Goal: Task Accomplishment & Management: Use online tool/utility

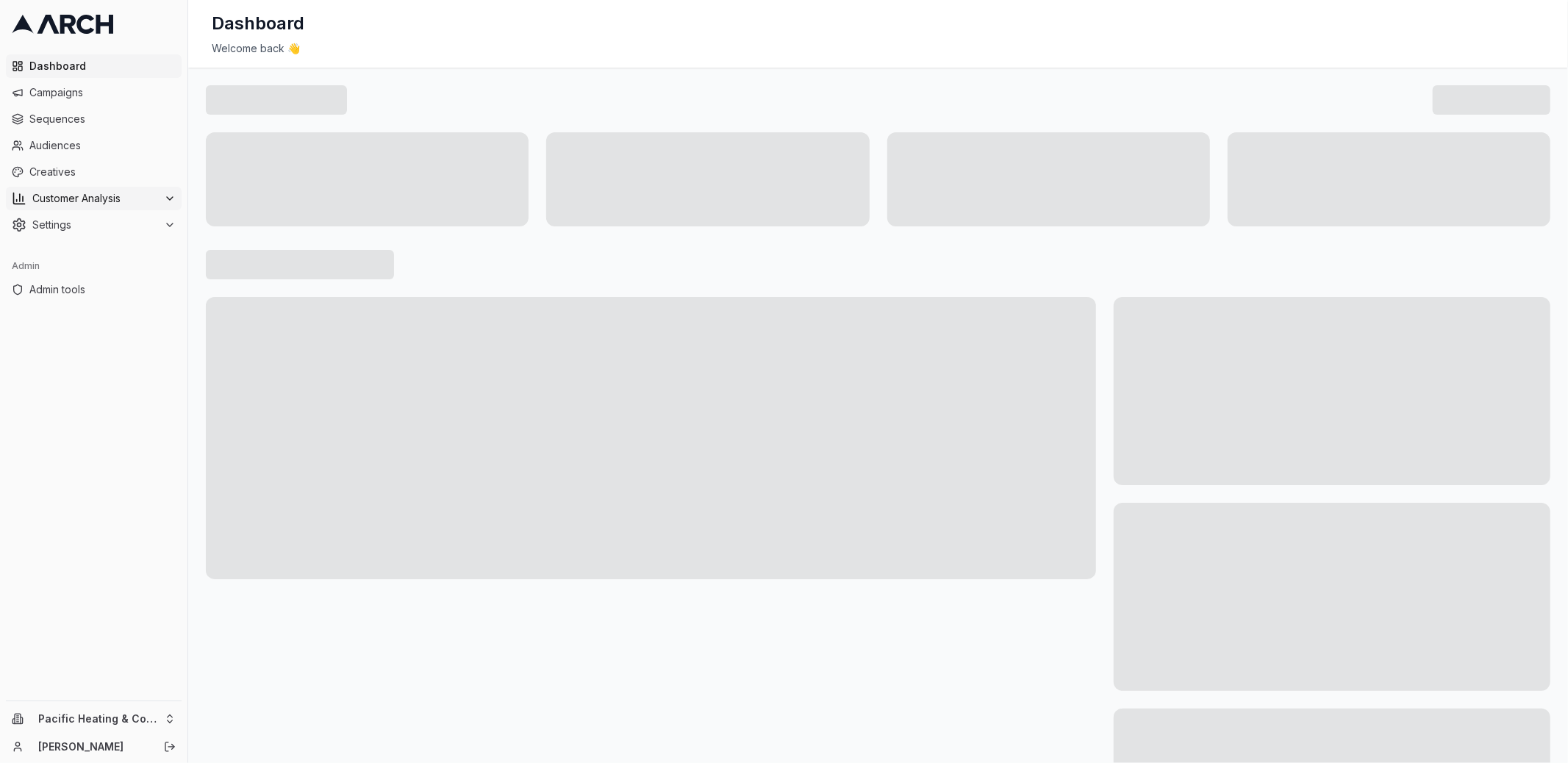
click at [146, 209] on button "Customer Analysis" at bounding box center [94, 198] width 176 height 23
click at [76, 126] on span "Sequences" at bounding box center [102, 119] width 146 height 14
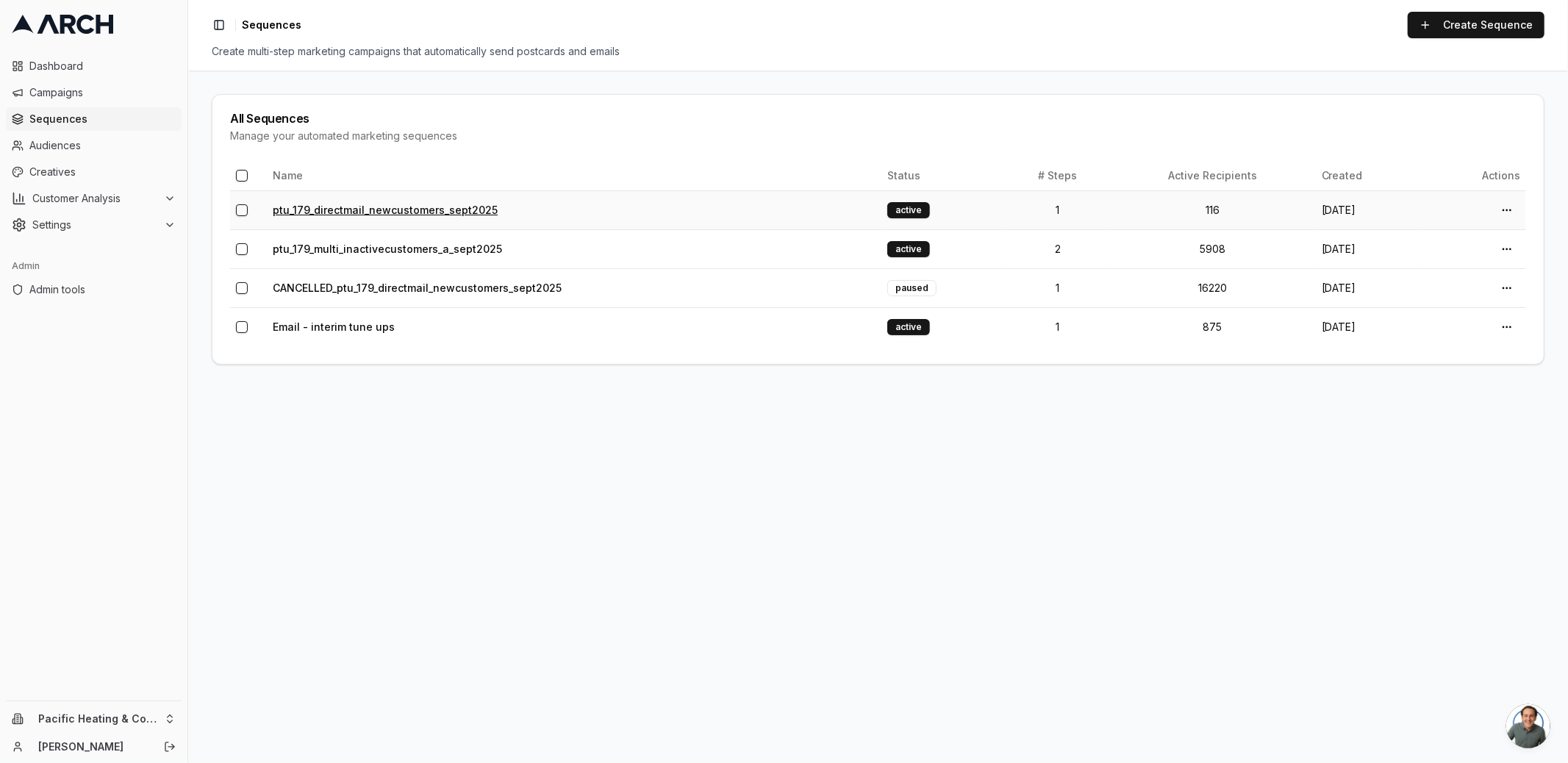
click at [378, 214] on link "ptu_179_directmail_newcustomers_sept2025" at bounding box center [385, 210] width 225 height 13
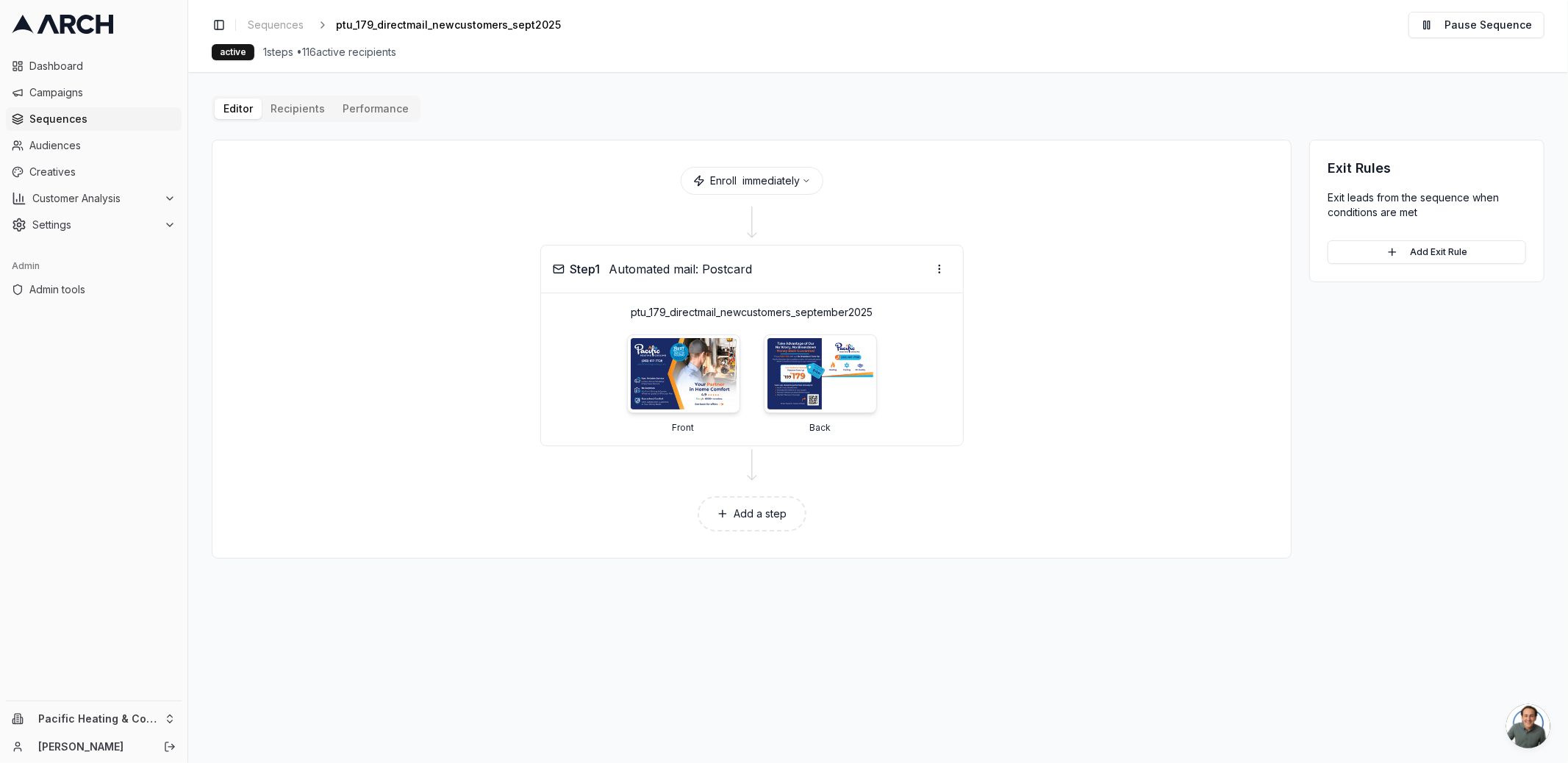
drag, startPoint x: 308, startPoint y: 52, endPoint x: 437, endPoint y: 51, distance: 129.0
click at [437, 51] on div "active 1 steps • 116 active recipients" at bounding box center [878, 52] width 1333 height 16
click at [388, 54] on span "1 steps • 116 active recipients" at bounding box center [329, 52] width 133 height 14
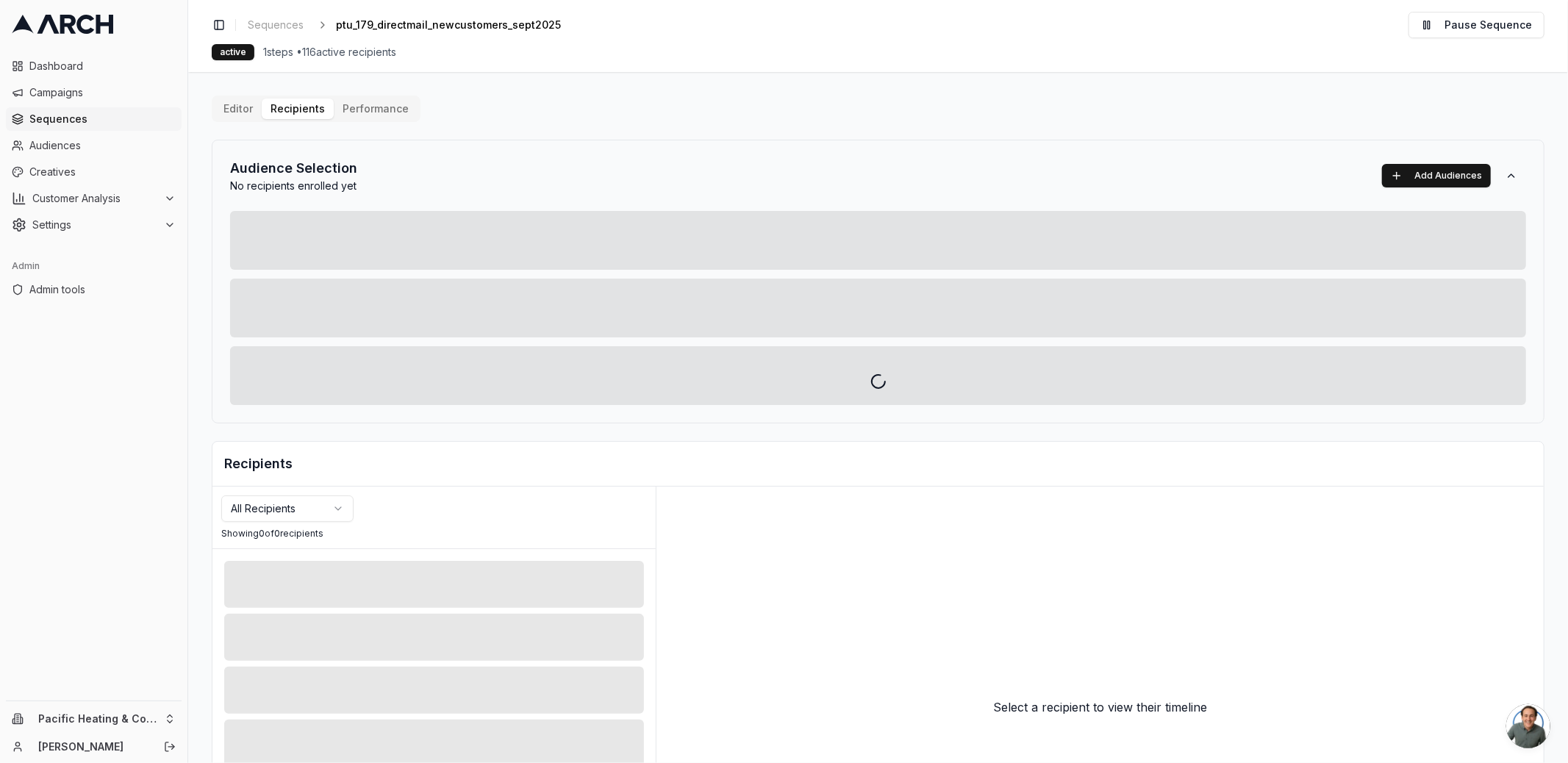
click at [305, 100] on div "Editor Recipients Performance Audience Selection No recipients enrolled yet Add…" at bounding box center [878, 513] width 1333 height 833
click at [357, 103] on div at bounding box center [878, 382] width 1380 height 763
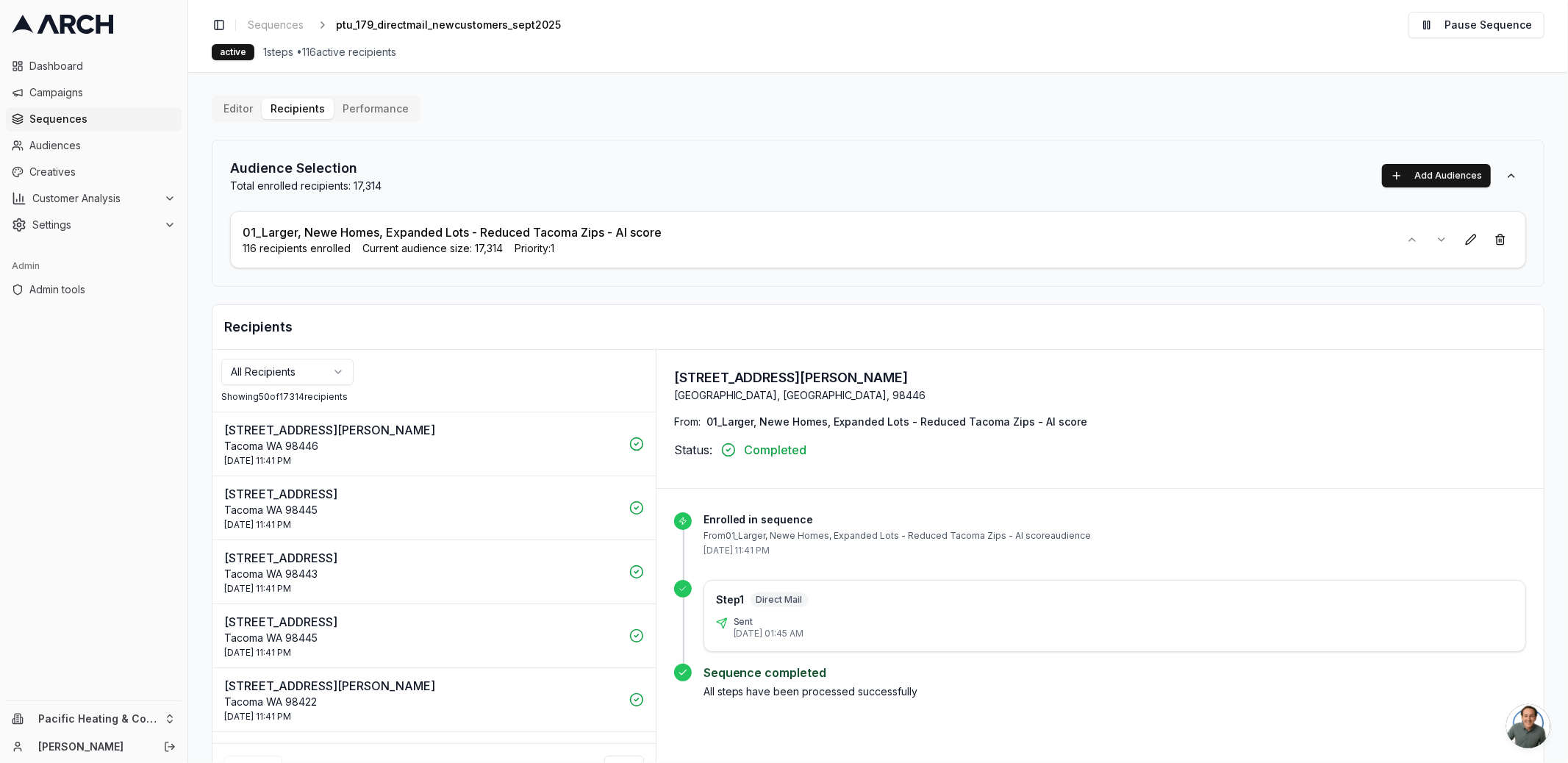
click at [333, 56] on span "1 steps • 116 active recipients" at bounding box center [329, 52] width 133 height 14
click at [345, 56] on span "1 steps • 116 active recipients" at bounding box center [329, 52] width 133 height 14
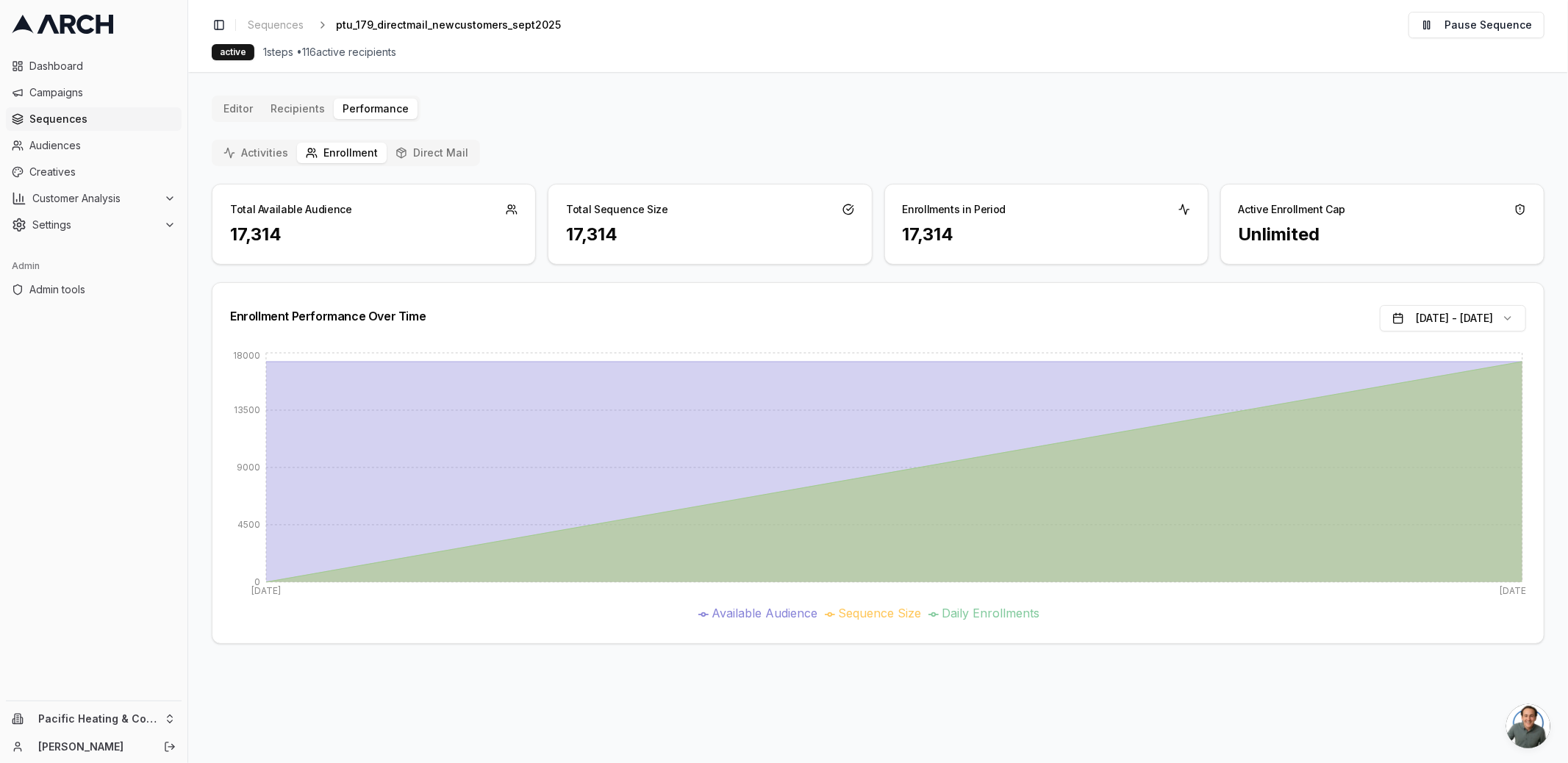
click at [263, 157] on button "Activities" at bounding box center [255, 153] width 82 height 21
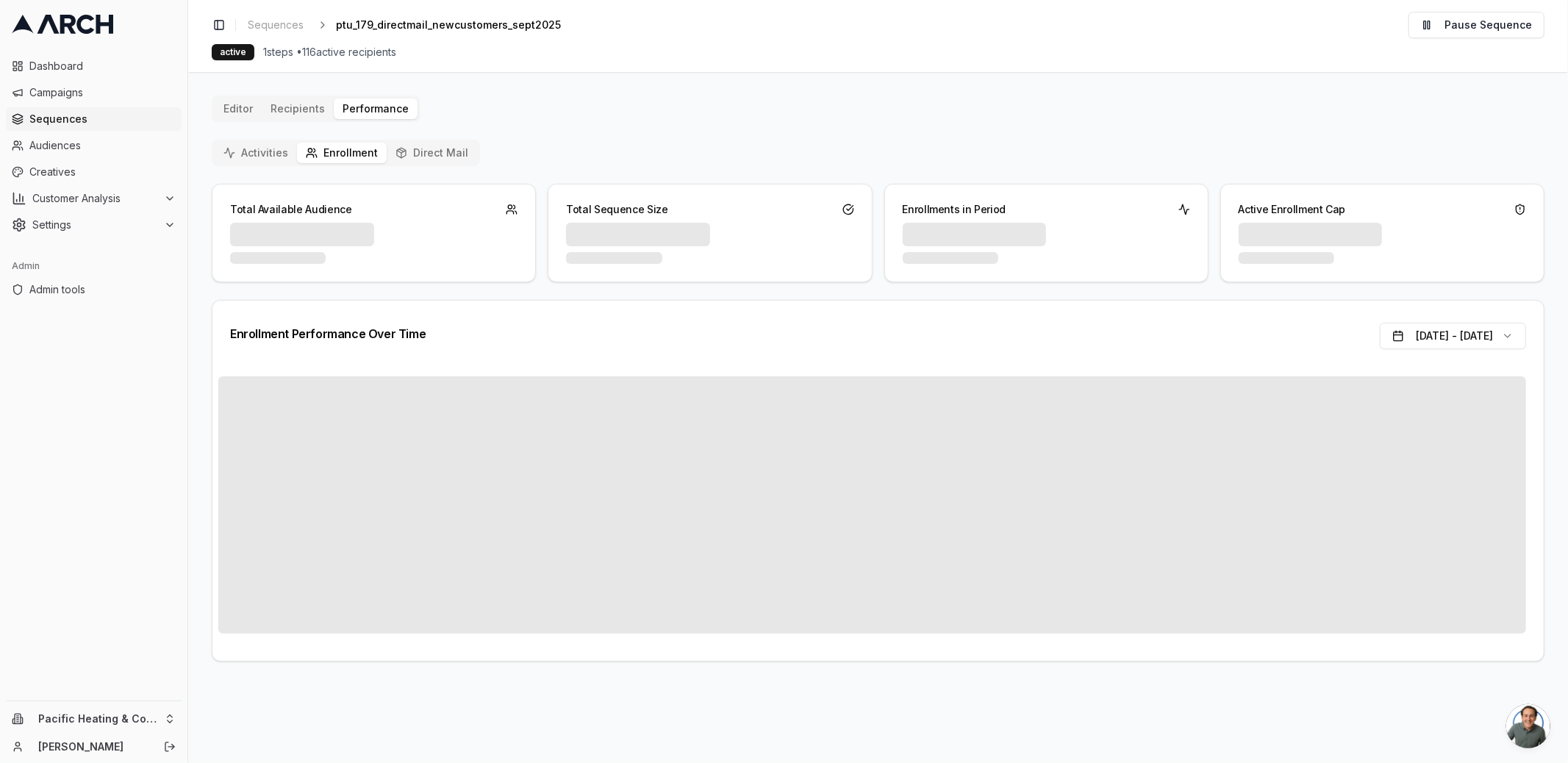
click at [333, 158] on button "Enrollment" at bounding box center [341, 153] width 90 height 21
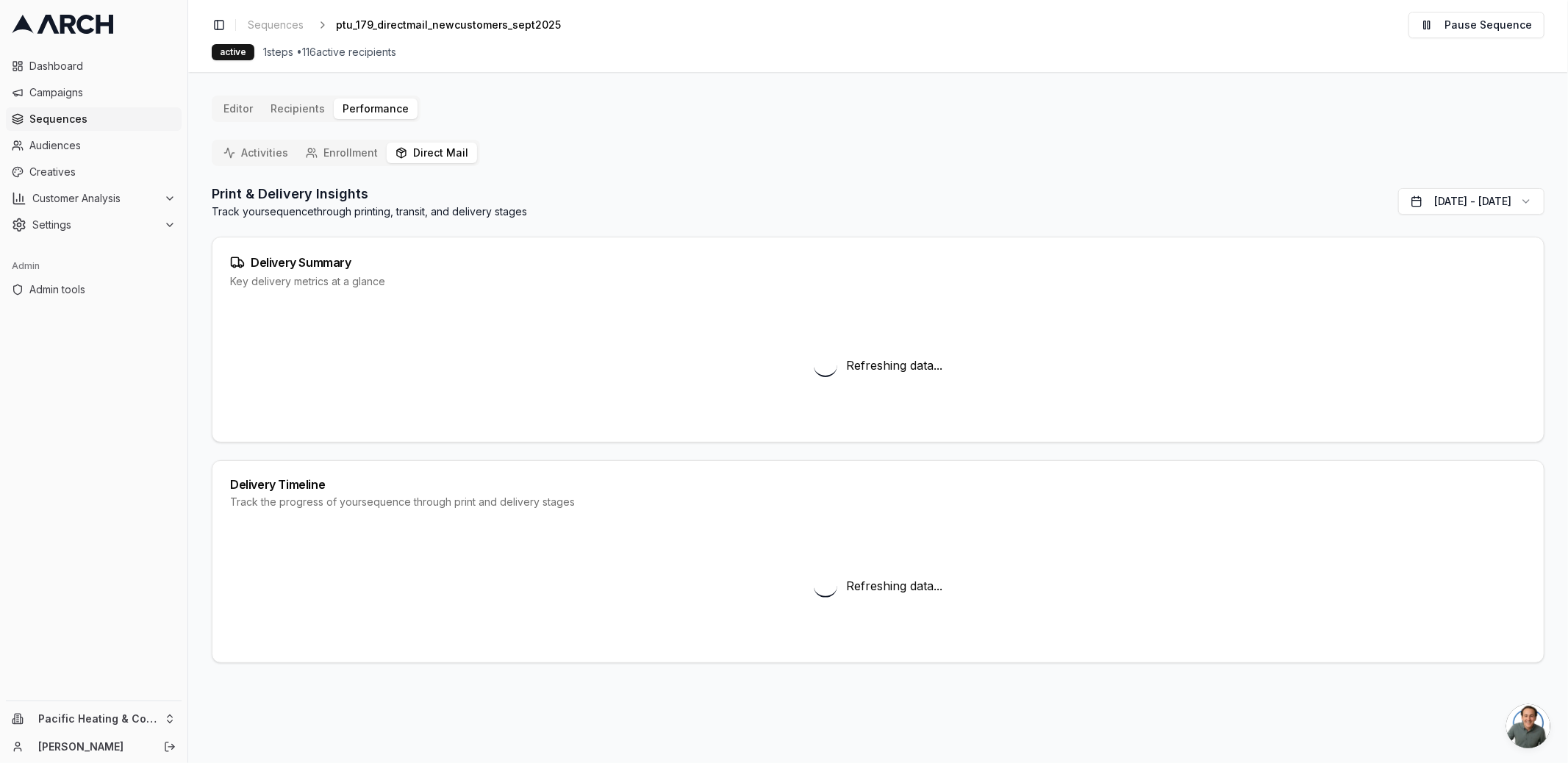
click at [415, 148] on button "Direct Mail" at bounding box center [432, 153] width 90 height 21
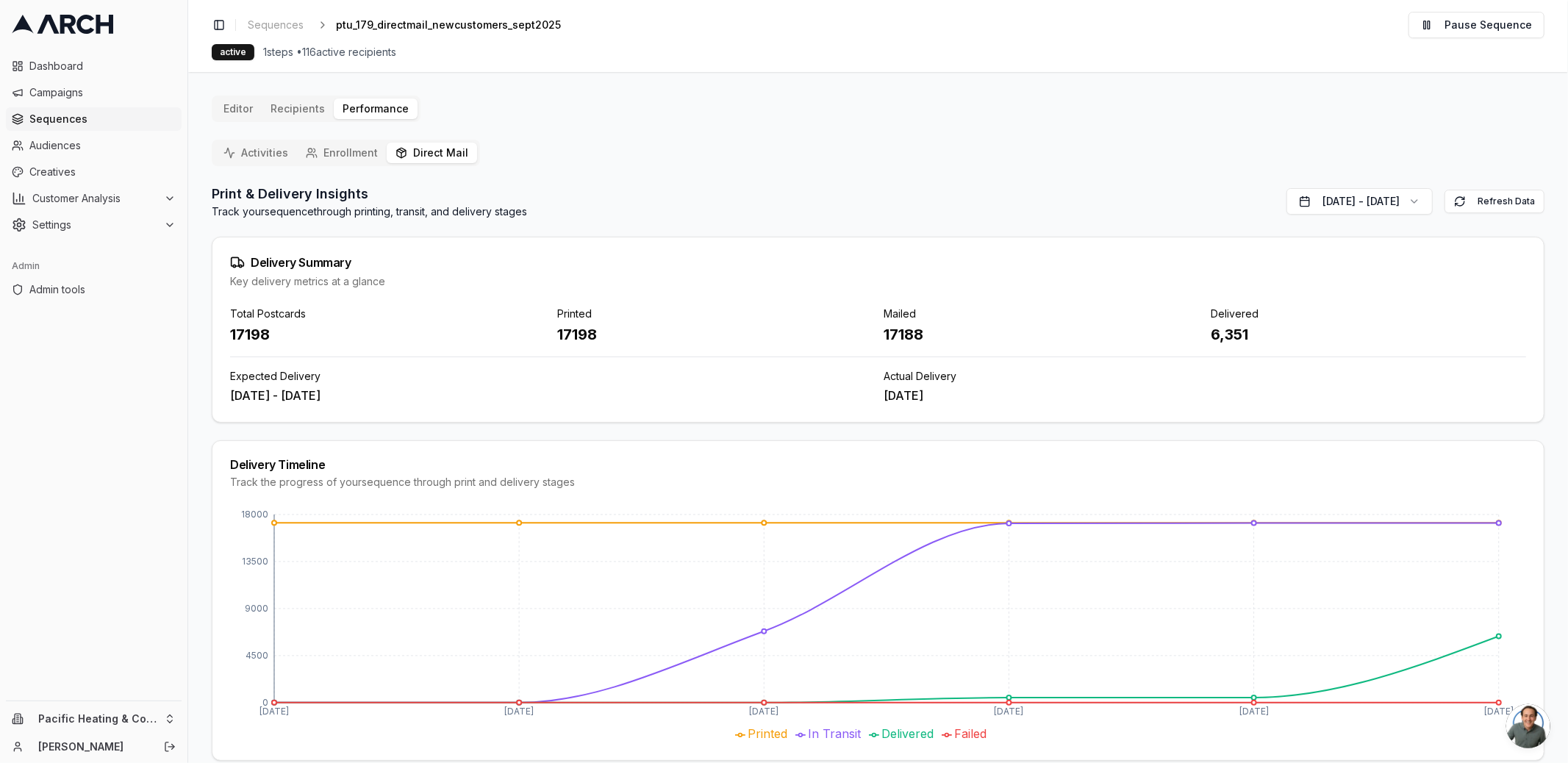
click at [235, 152] on button "Activities" at bounding box center [255, 153] width 82 height 21
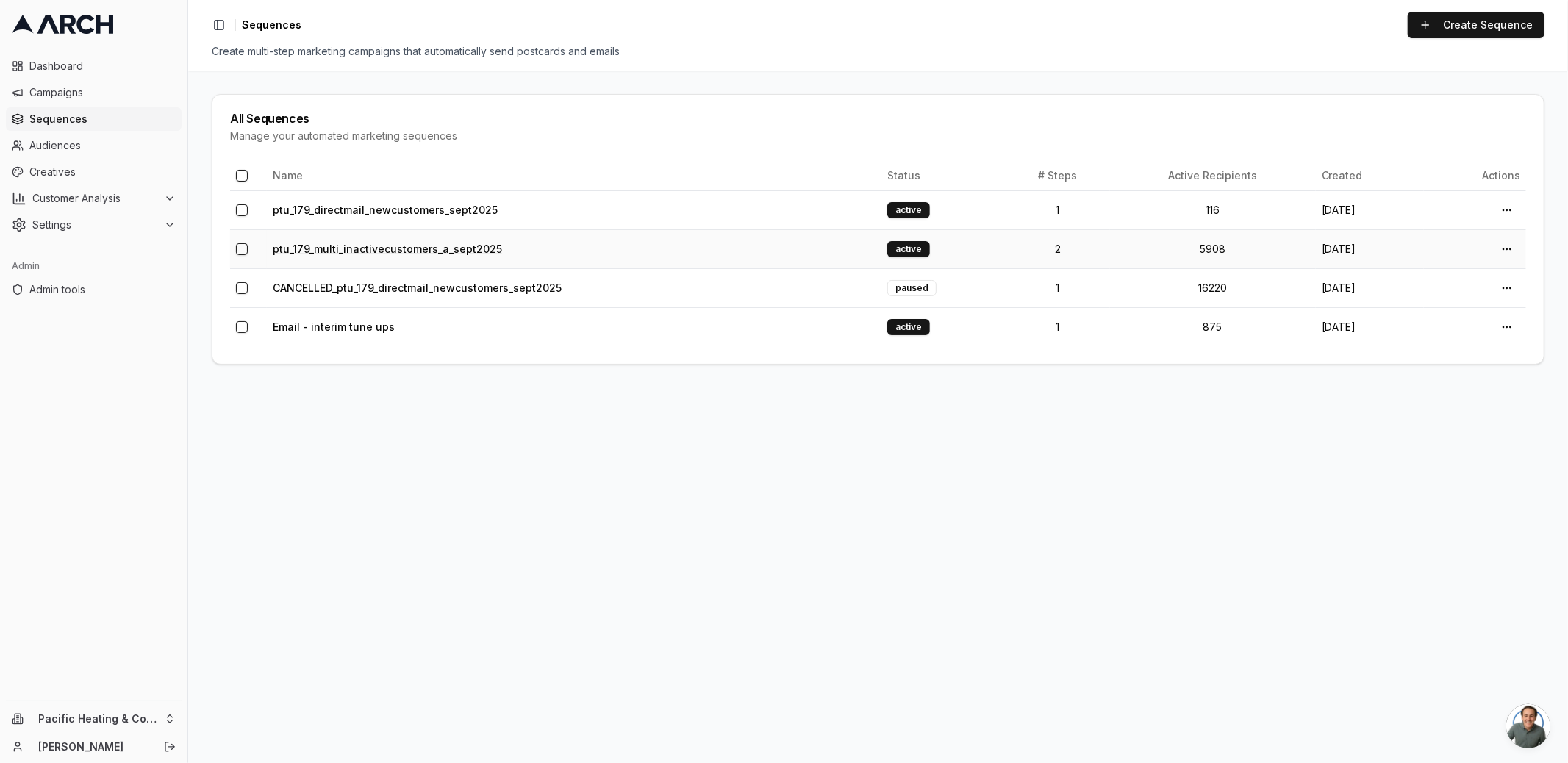
click at [397, 250] on link "ptu_179_multi_inactivecustomers_a_sept2025" at bounding box center [387, 249] width 229 height 13
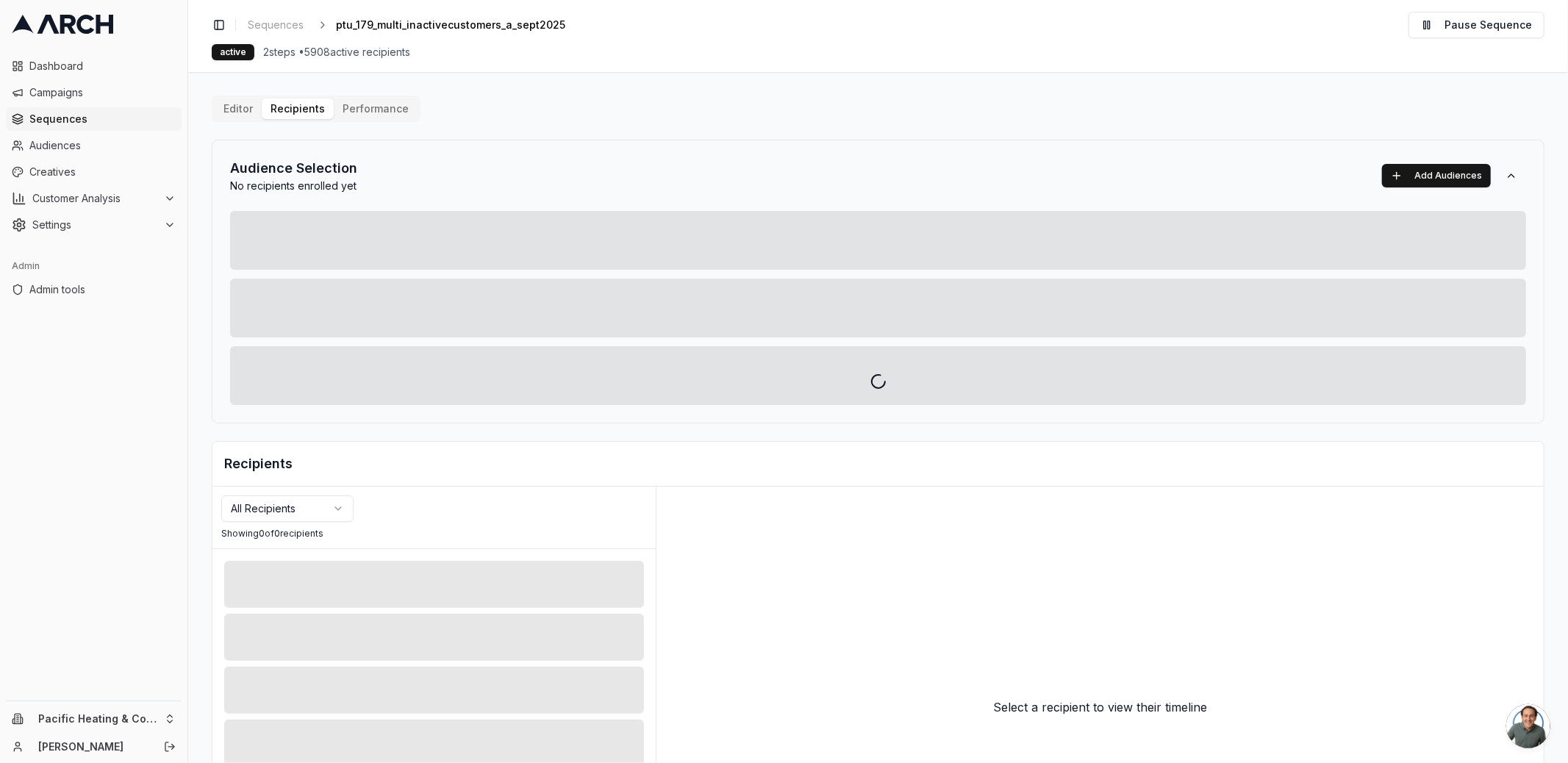
click at [376, 106] on div at bounding box center [878, 382] width 1380 height 763
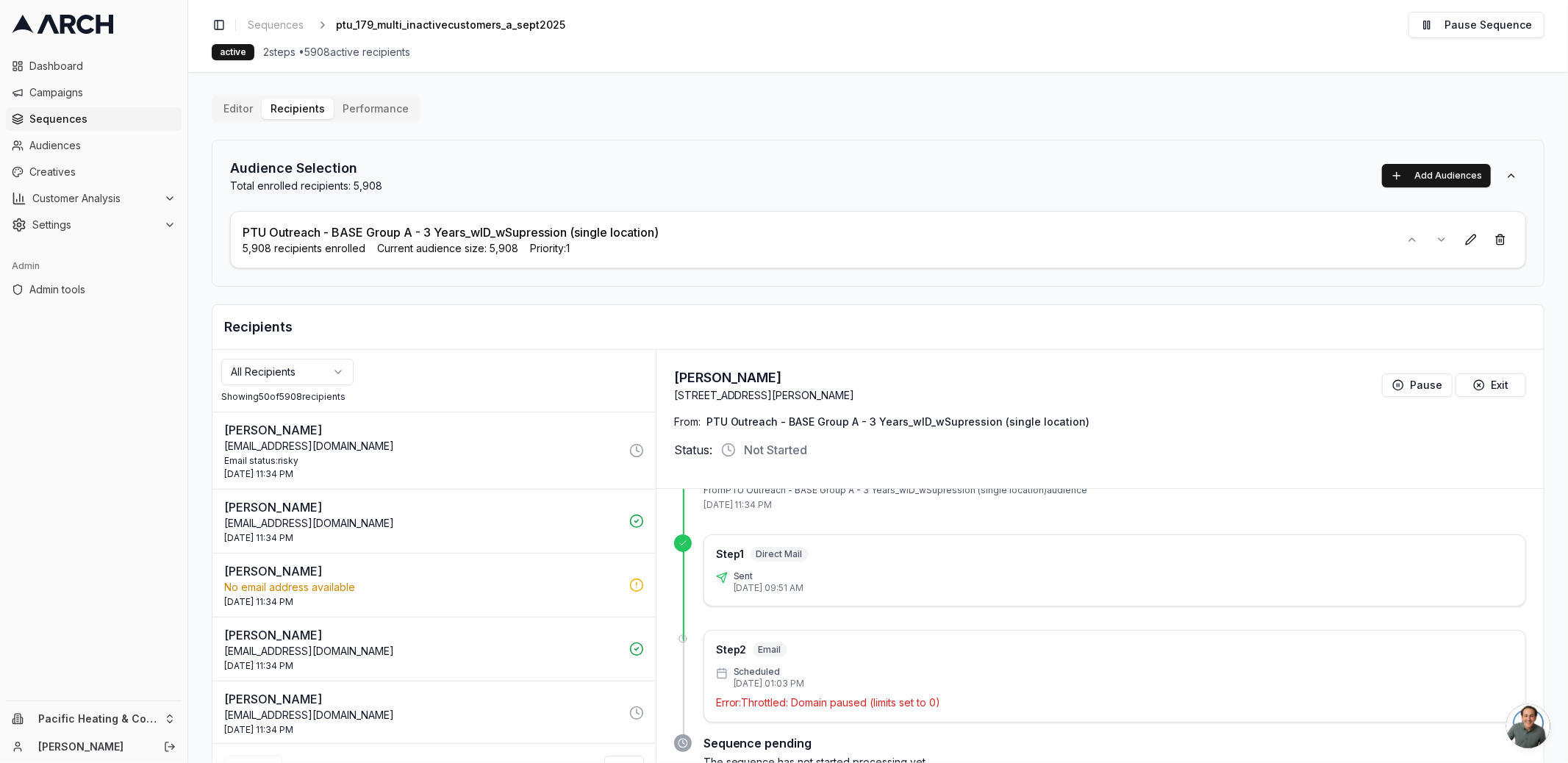
click at [452, 433] on p "[PERSON_NAME]" at bounding box center [422, 430] width 397 height 18
click at [464, 516] on p "[EMAIL_ADDRESS][DOMAIN_NAME]" at bounding box center [422, 523] width 397 height 14
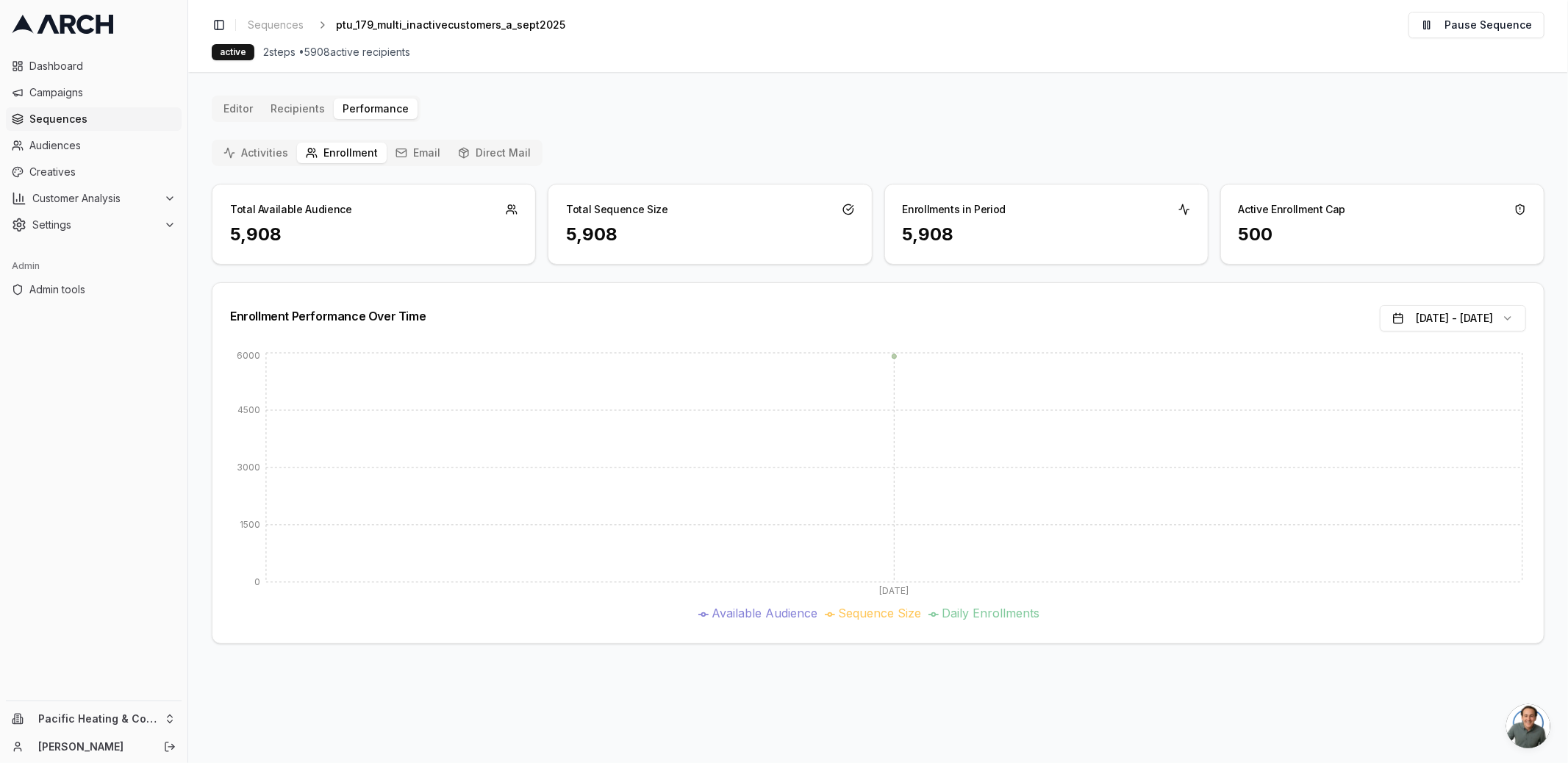
click at [425, 150] on button "Email" at bounding box center [418, 153] width 62 height 21
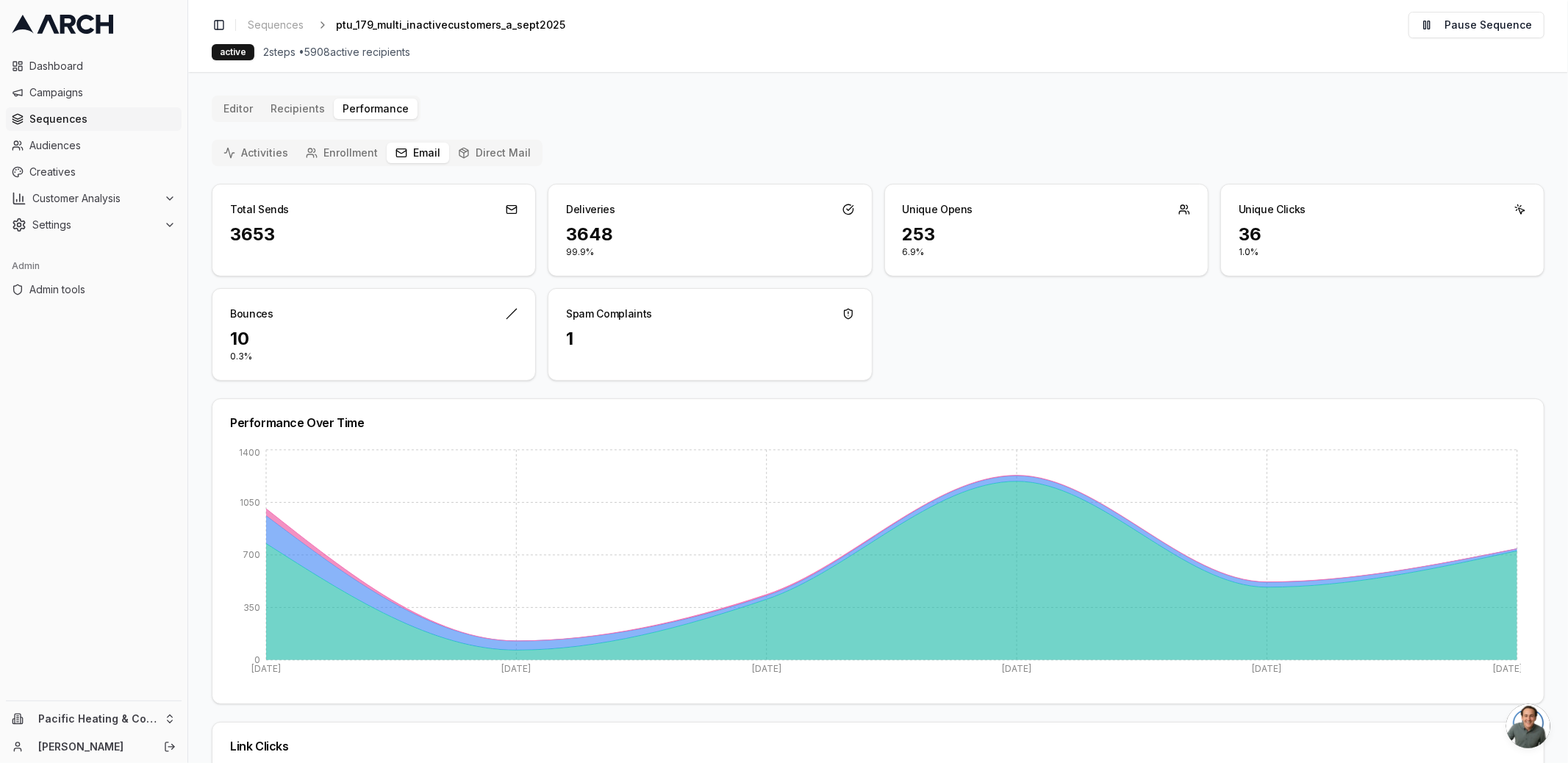
click at [492, 150] on button "Direct Mail" at bounding box center [494, 153] width 90 height 21
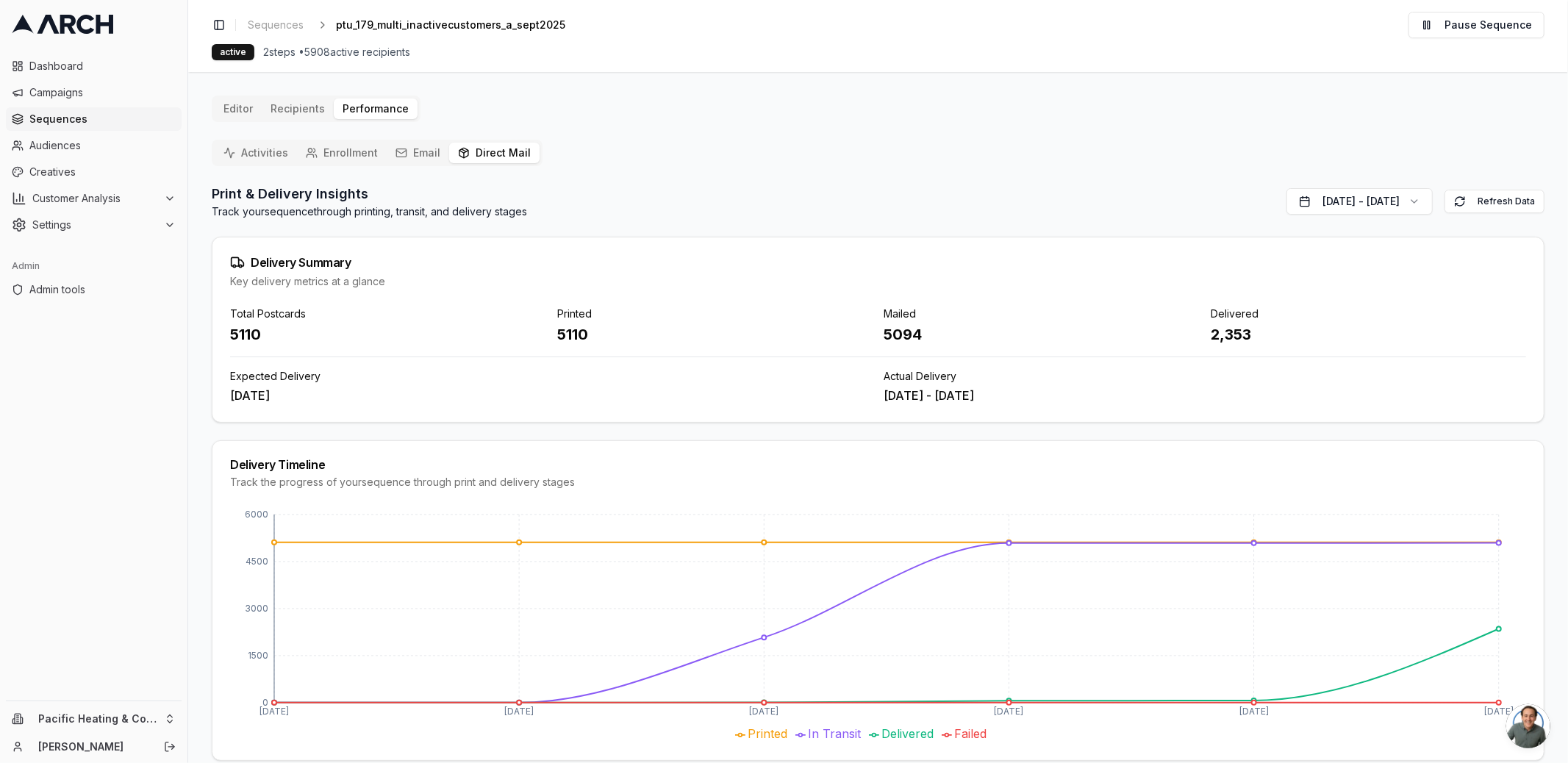
click at [249, 149] on button "Activities" at bounding box center [255, 153] width 82 height 21
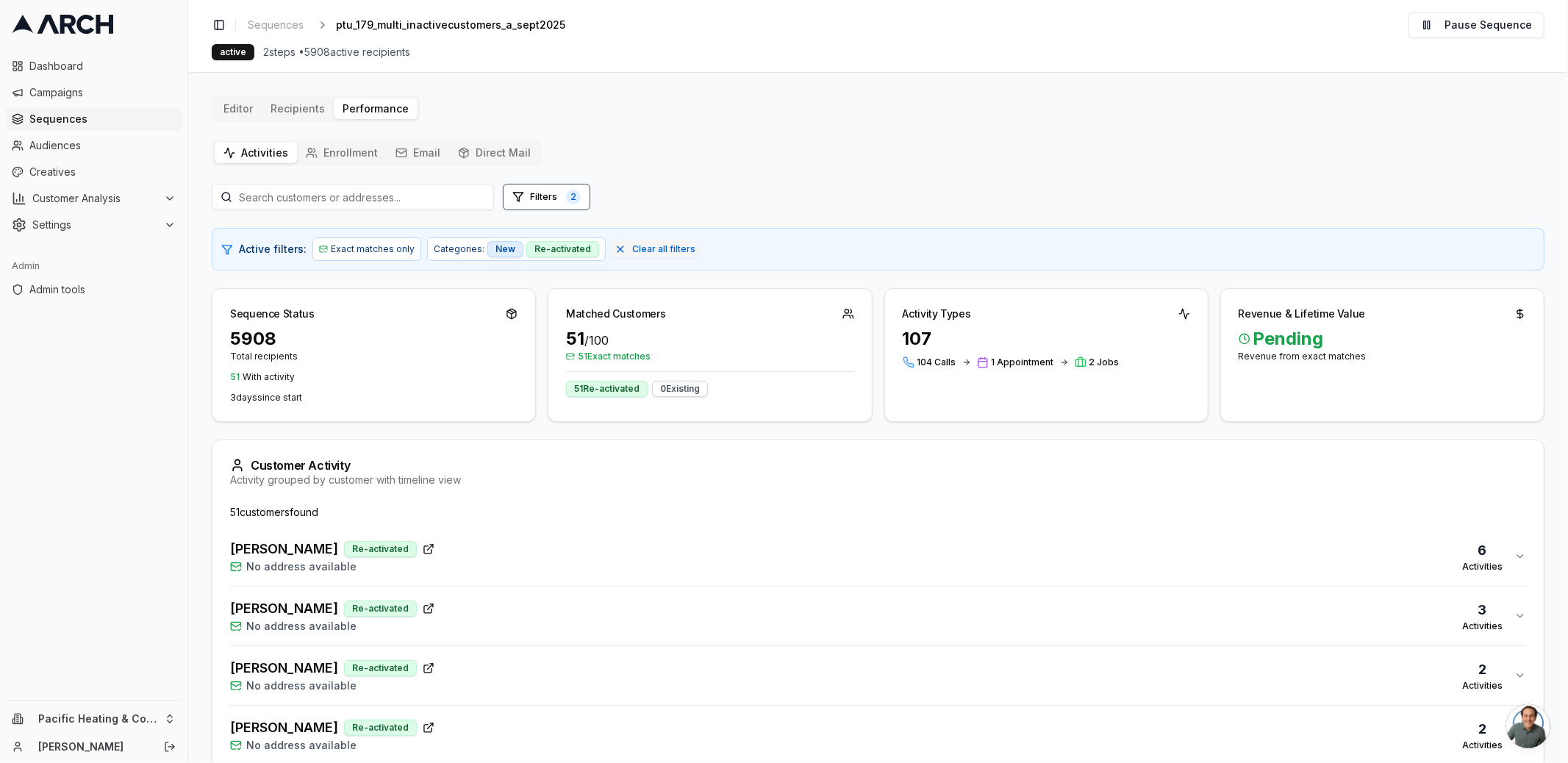
click at [482, 547] on div "[PERSON_NAME] Re-activated No address available 6 Activities" at bounding box center [872, 557] width 1284 height 35
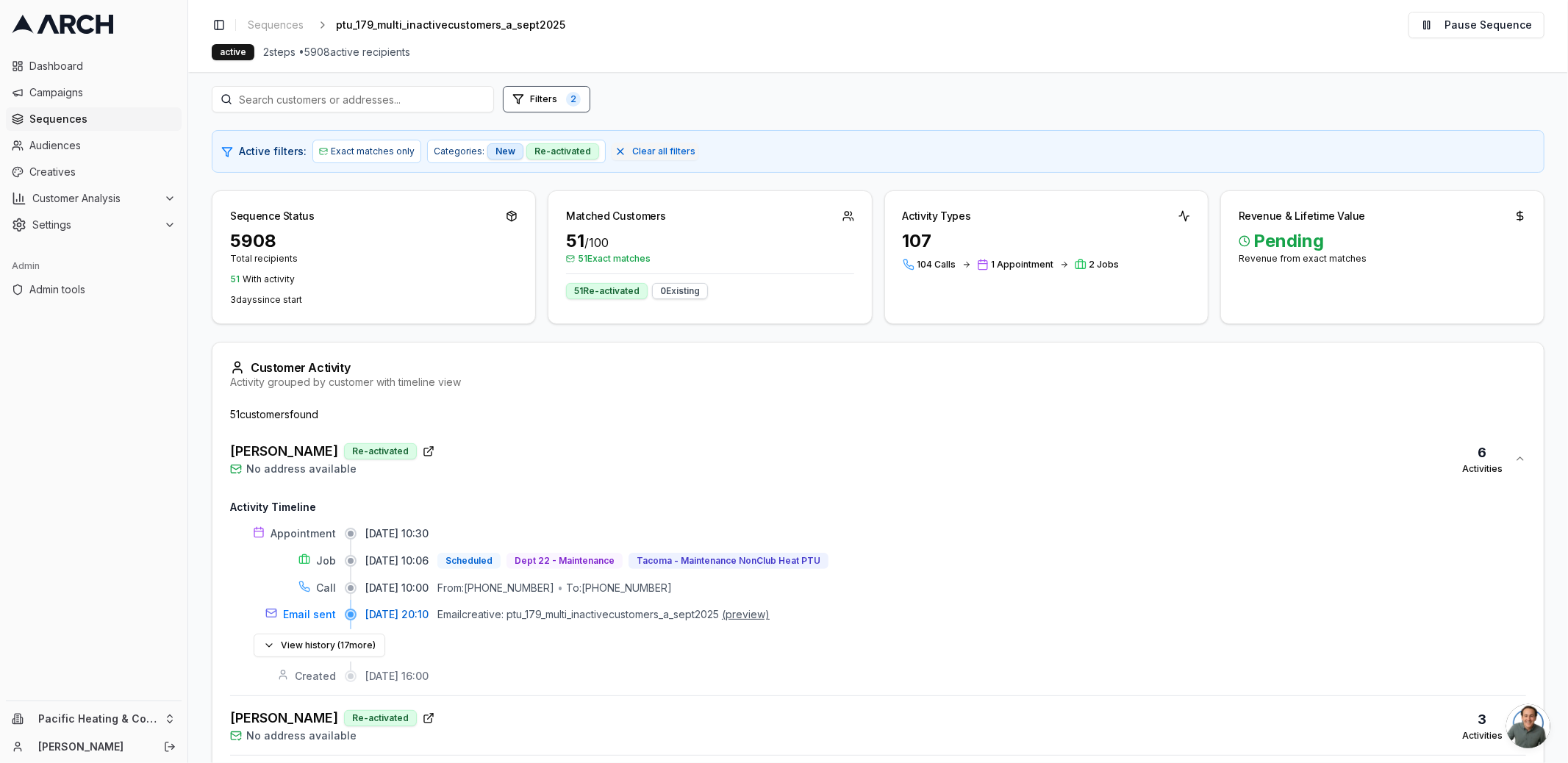
scroll to position [196, 0]
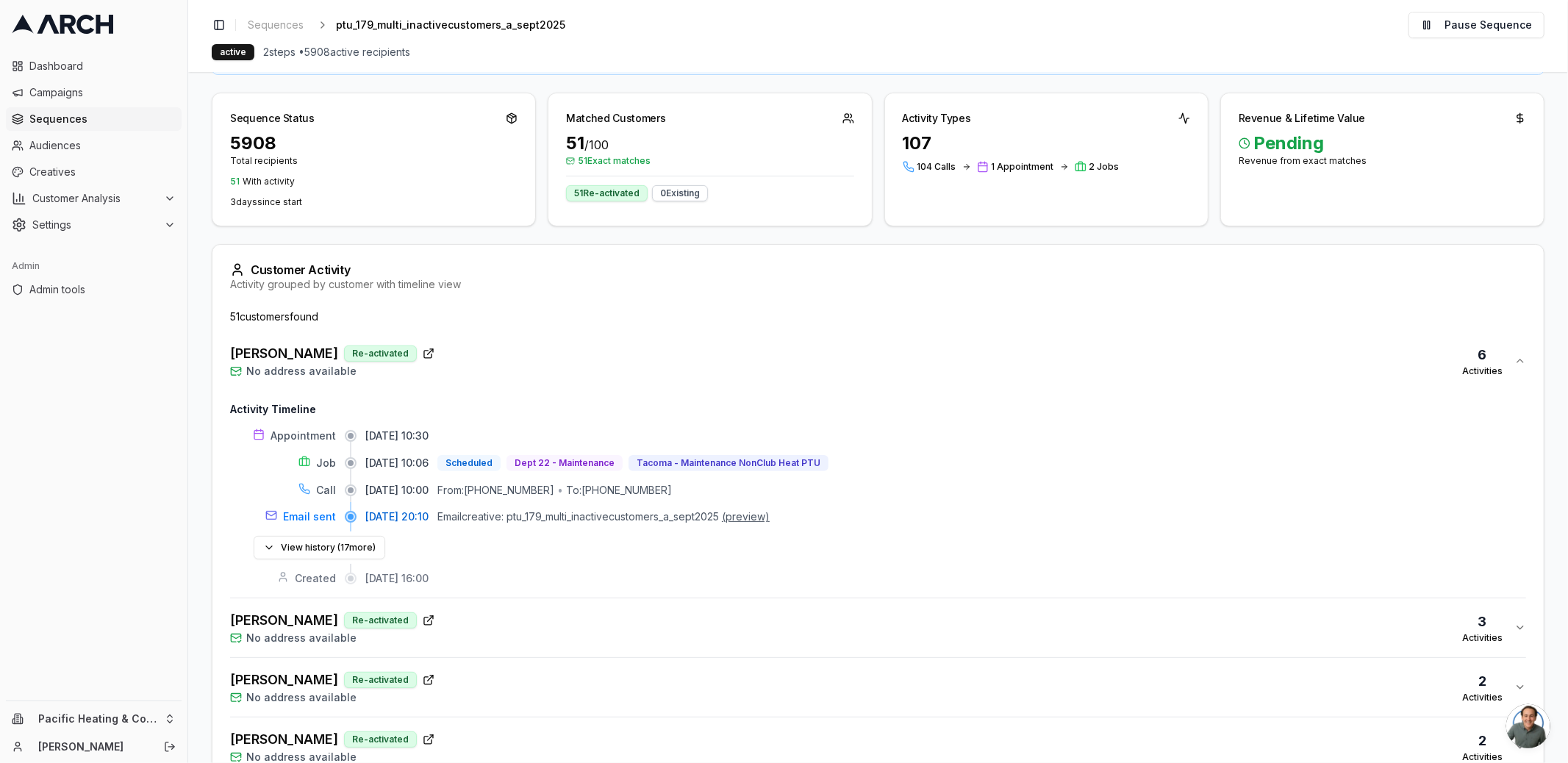
click at [546, 368] on div "[PERSON_NAME] Re-activated No address available 6 Activities" at bounding box center [872, 361] width 1284 height 35
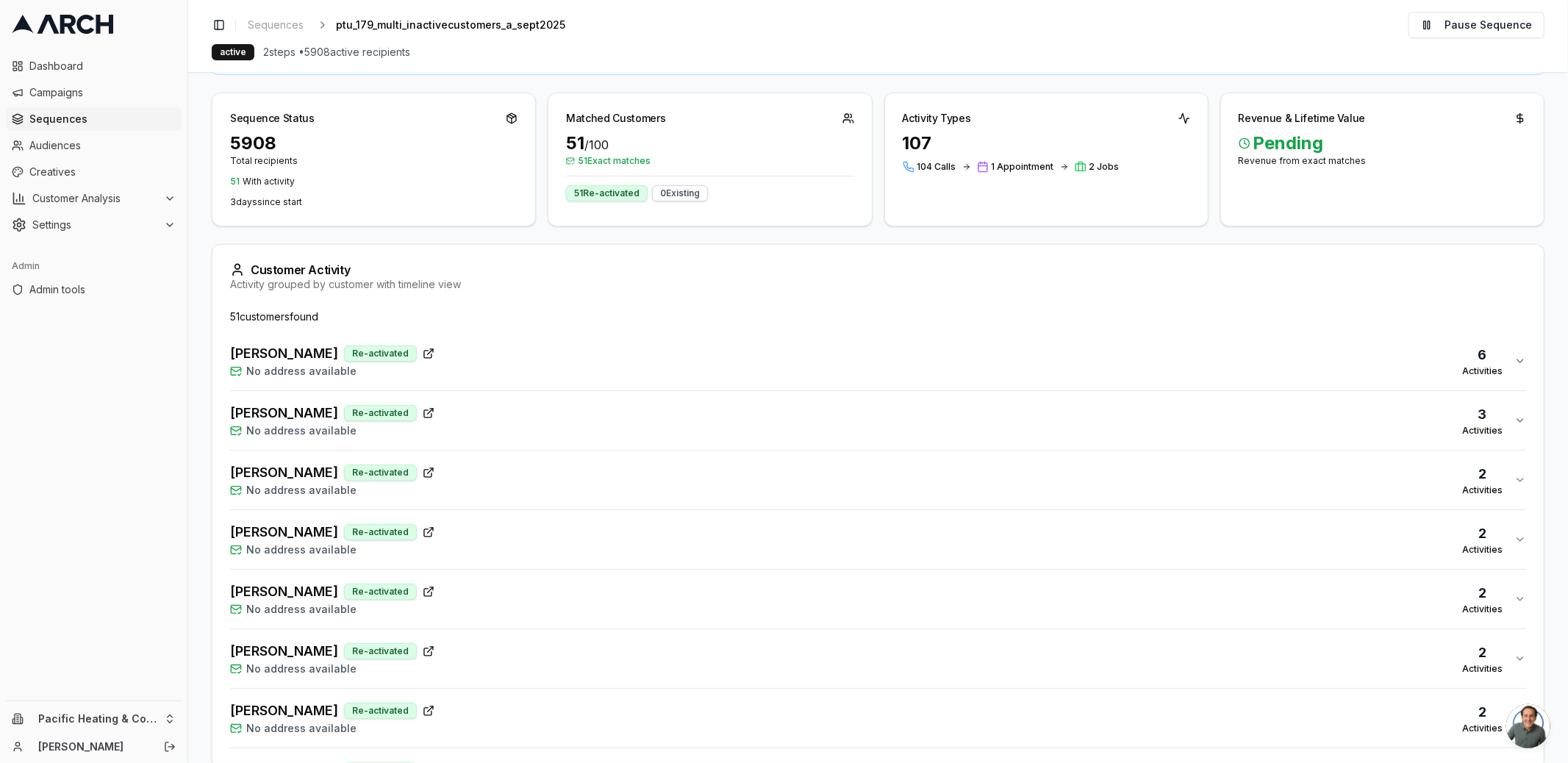
click at [519, 432] on div "[PERSON_NAME] Re-activated No address available 3 Activities" at bounding box center [872, 421] width 1284 height 35
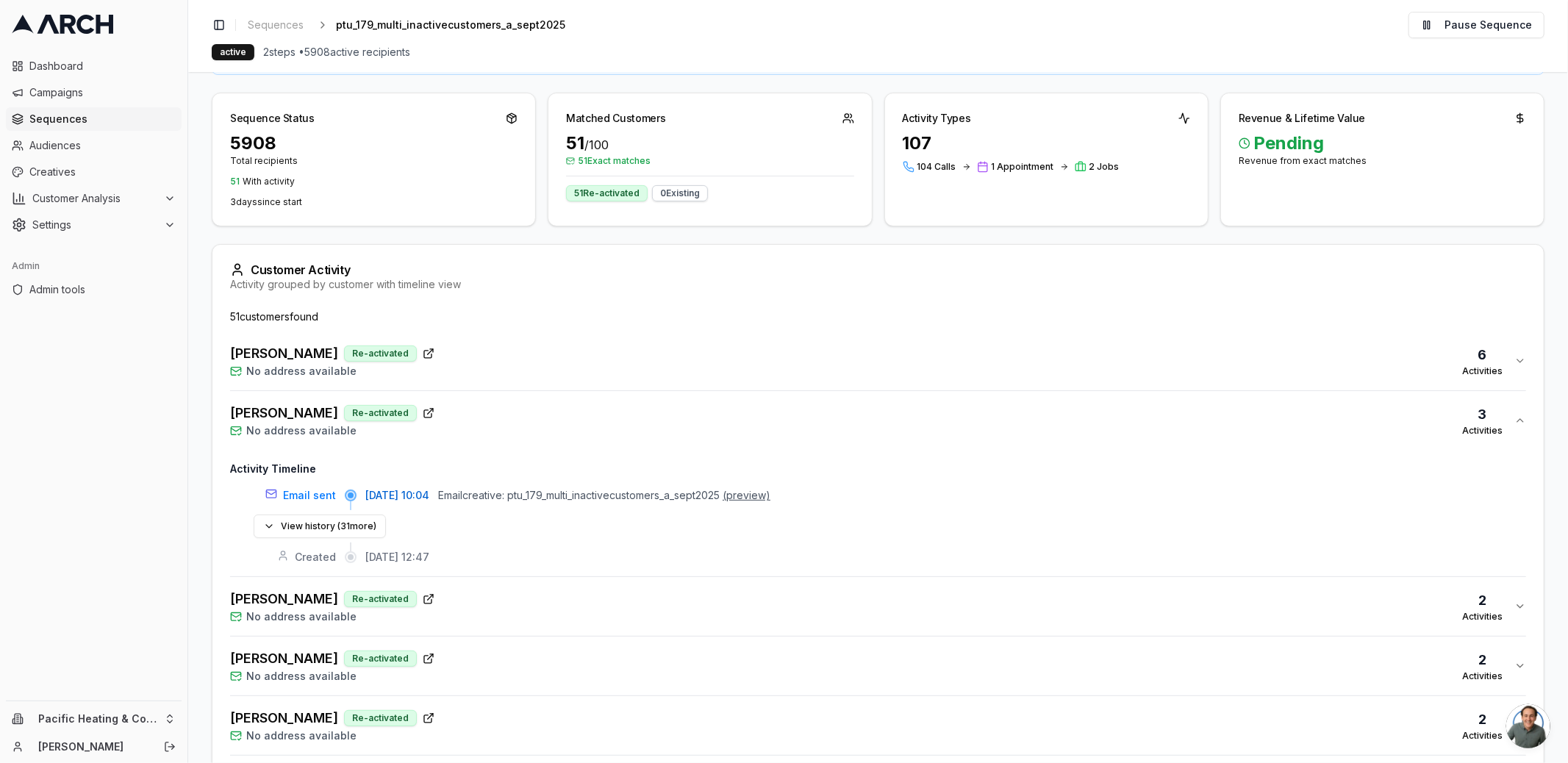
click at [519, 418] on div "[PERSON_NAME] Re-activated No address available 3 Activities" at bounding box center [872, 421] width 1284 height 35
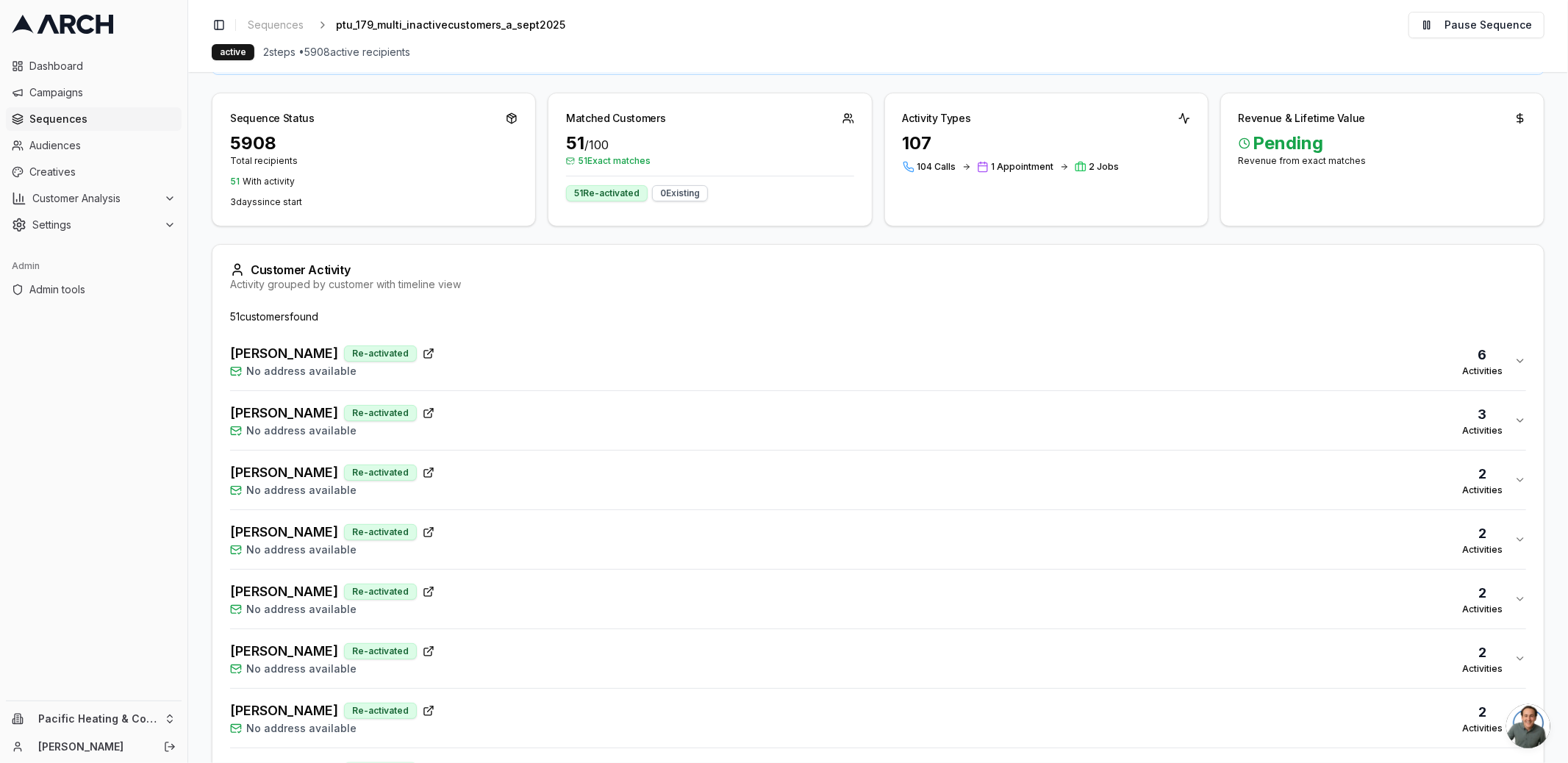
click at [505, 465] on div "[PERSON_NAME] Re-activated No address available 2 Activities" at bounding box center [872, 480] width 1284 height 35
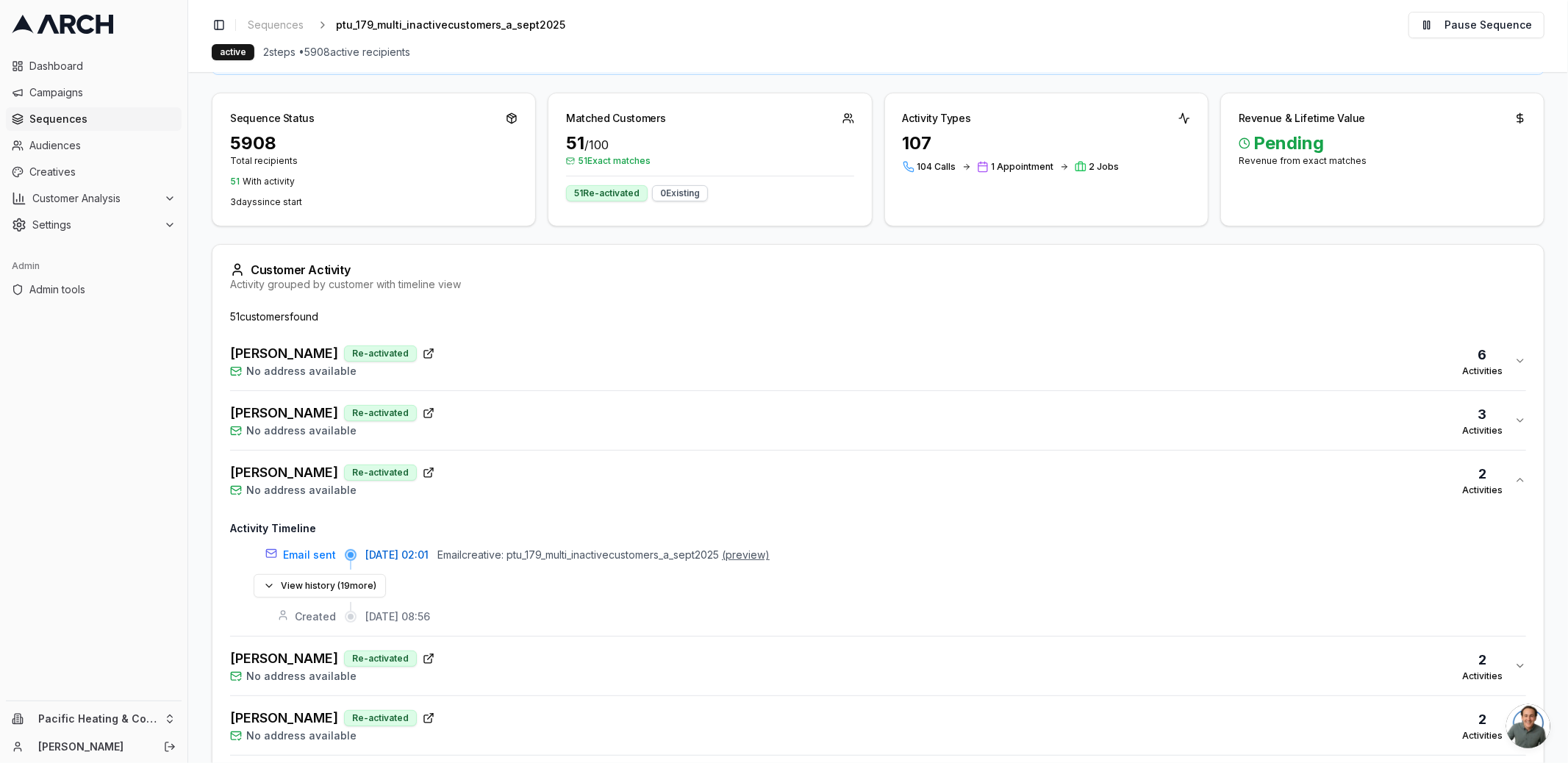
click at [507, 425] on div "[PERSON_NAME] Re-activated No address available 3 Activities" at bounding box center [872, 421] width 1284 height 35
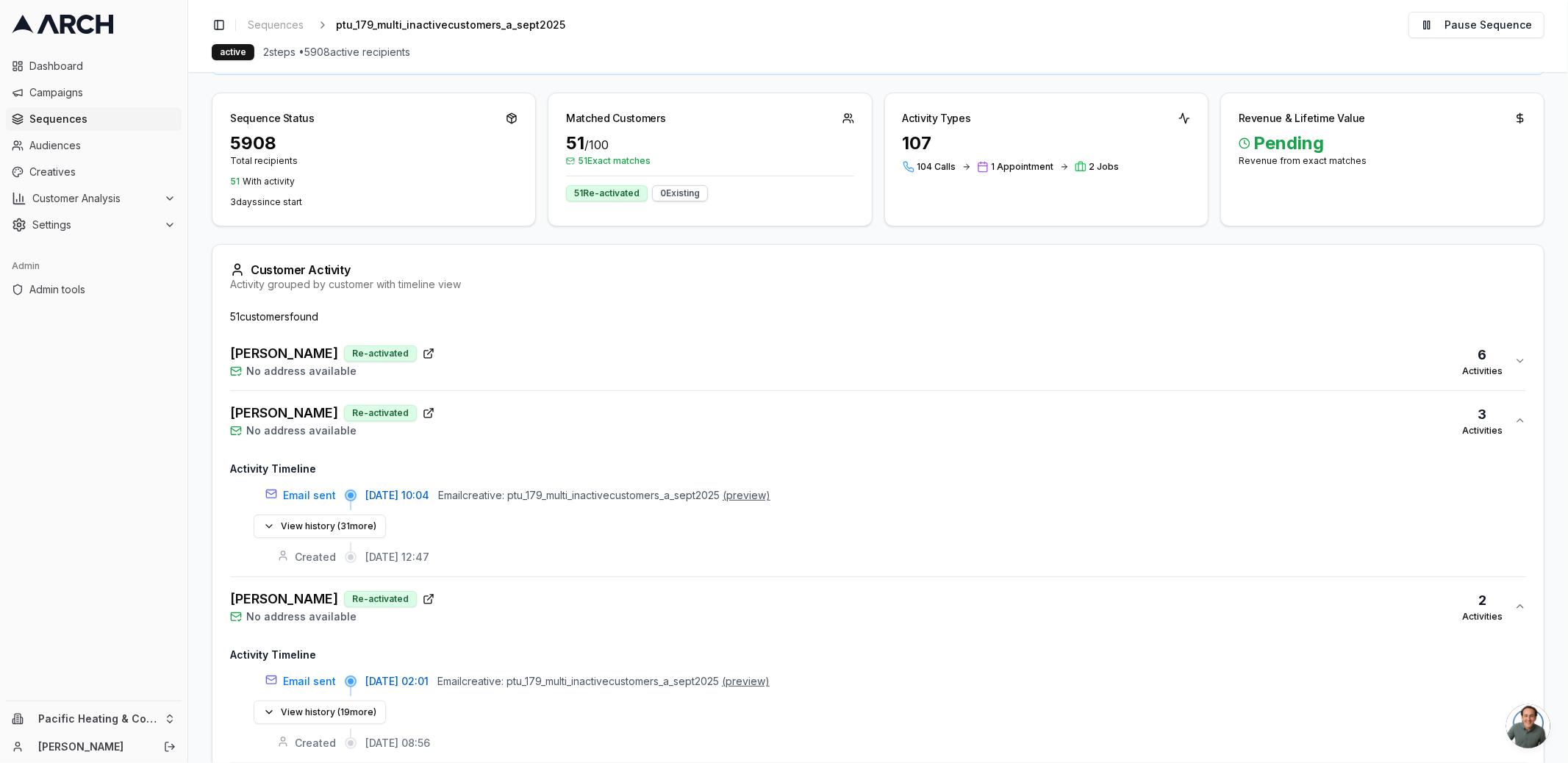
scroll to position [98, 0]
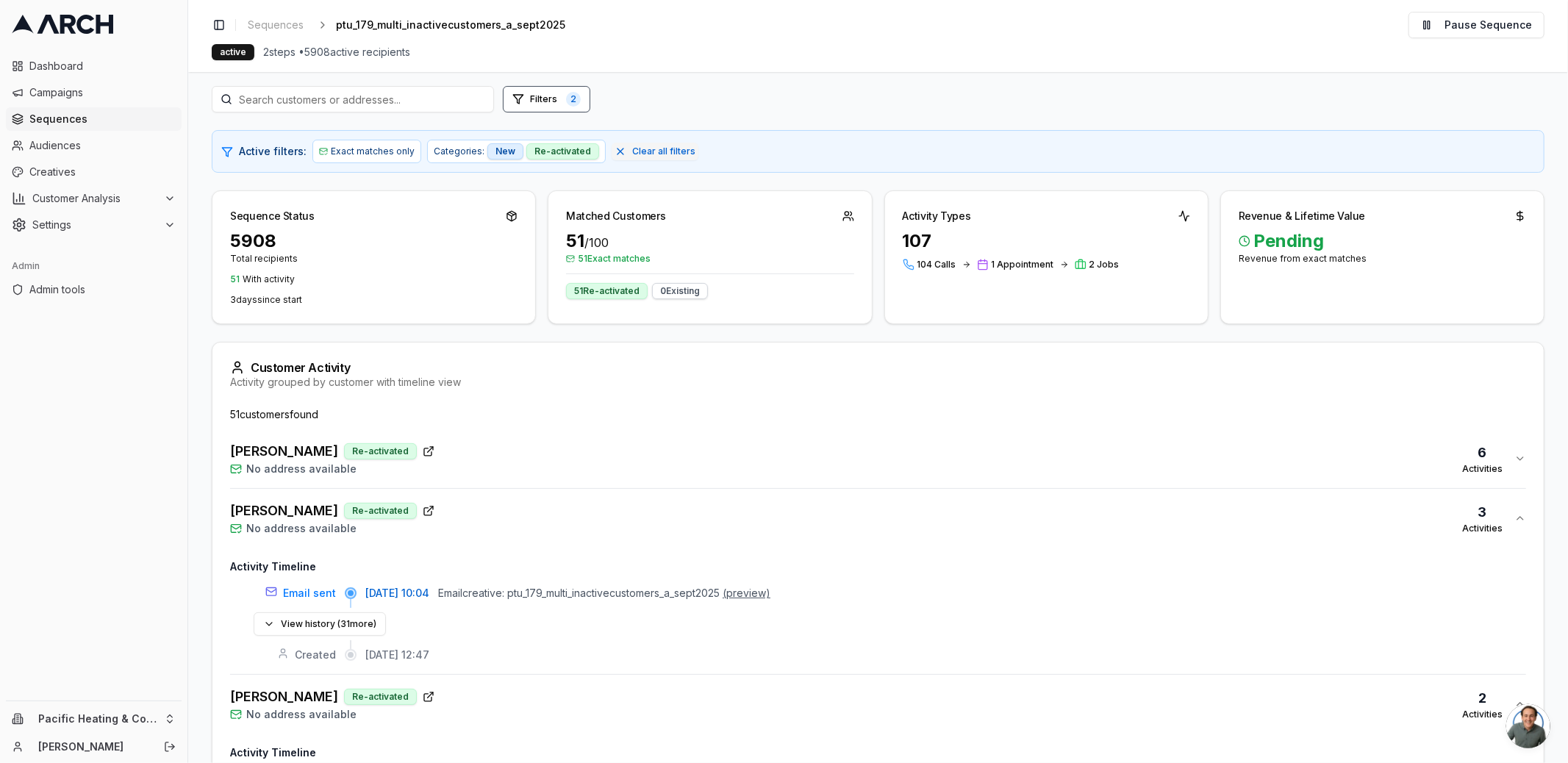
click at [505, 433] on button "[PERSON_NAME] Re-activated No address available 6 Activities" at bounding box center [878, 459] width 1296 height 59
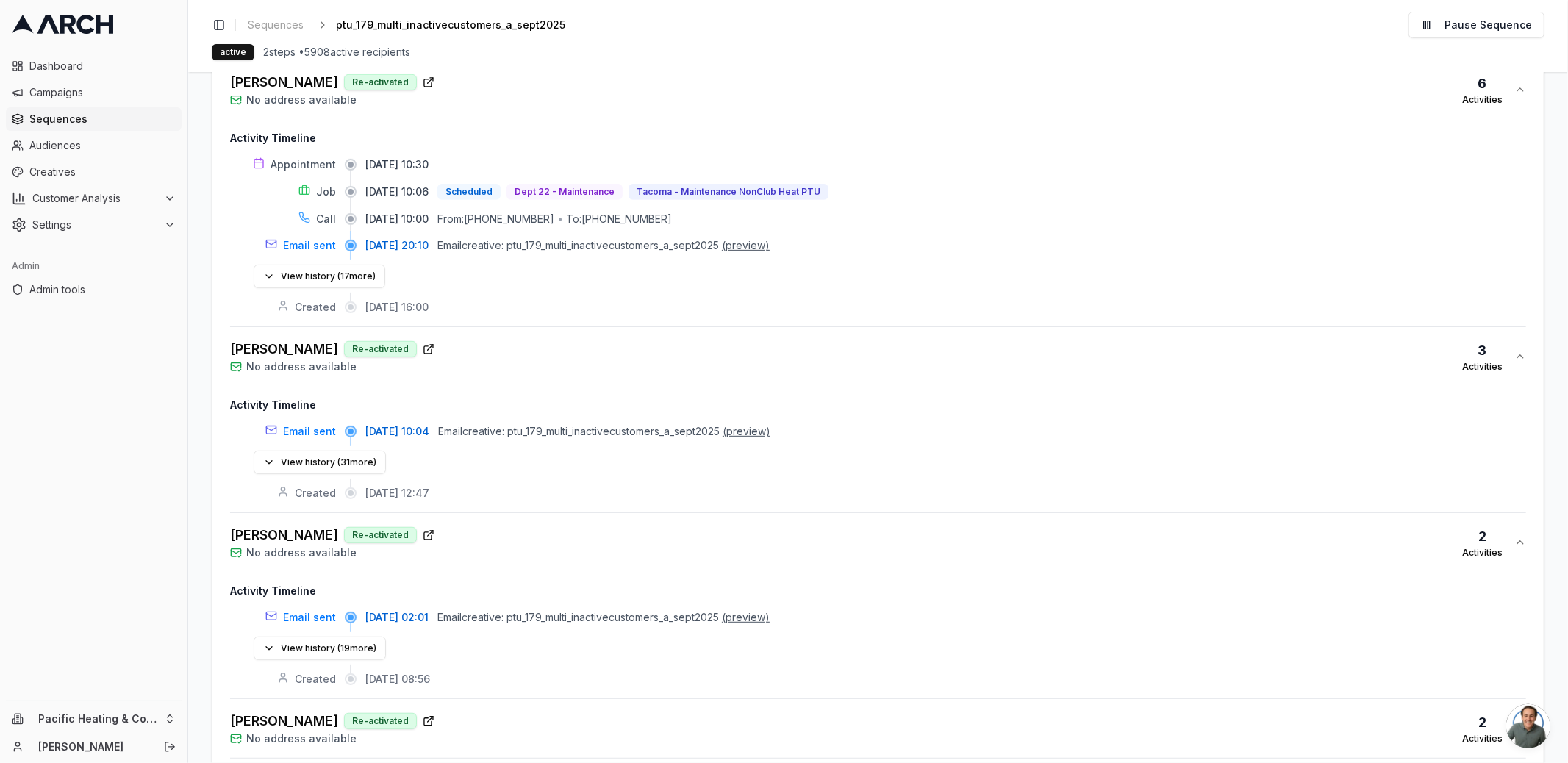
scroll to position [324, 0]
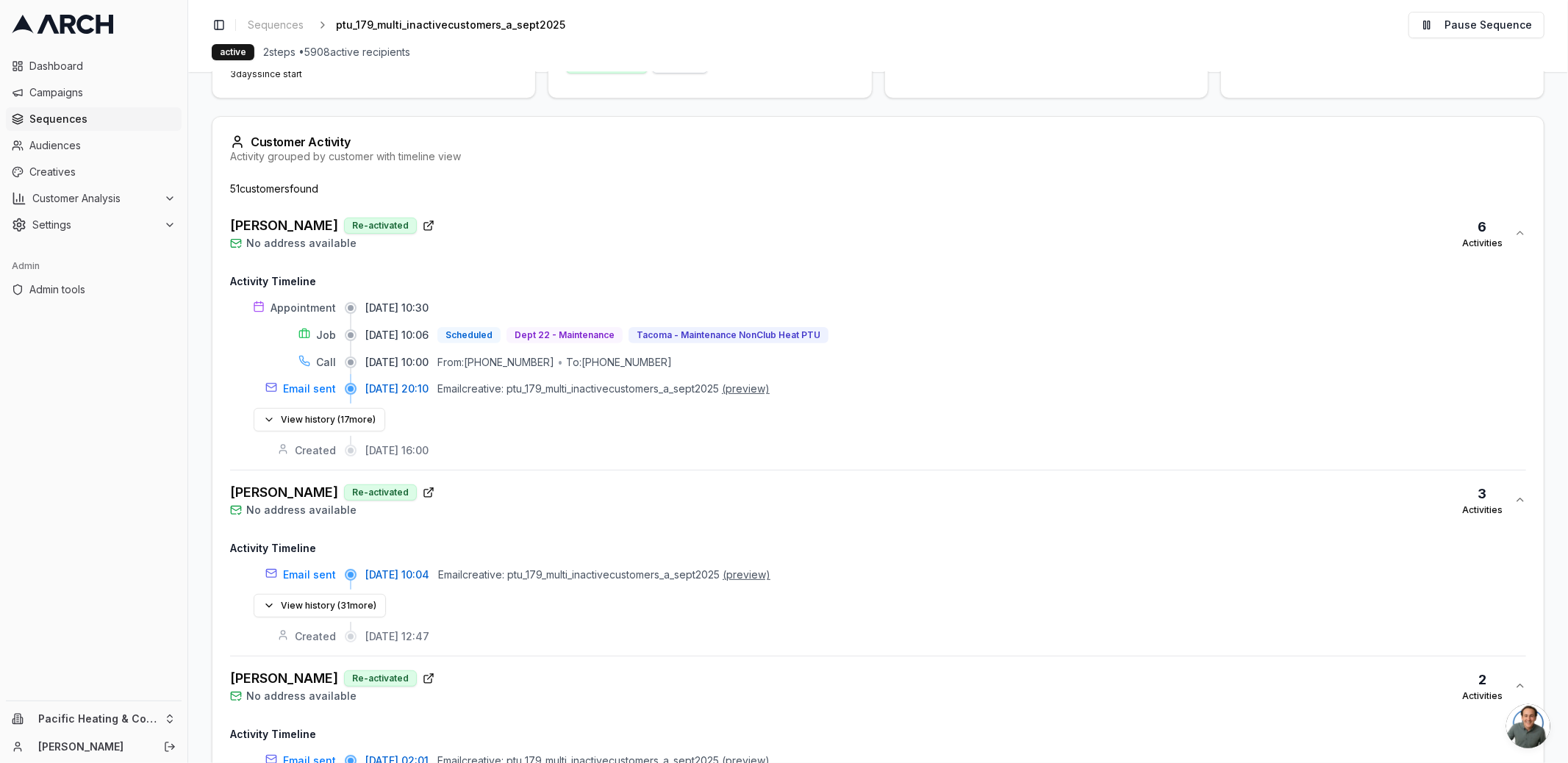
click at [194, 359] on main "Editor Recipients Performance Activities Enrollment Email Direct Mail Filters 2…" at bounding box center [878, 417] width 1380 height 691
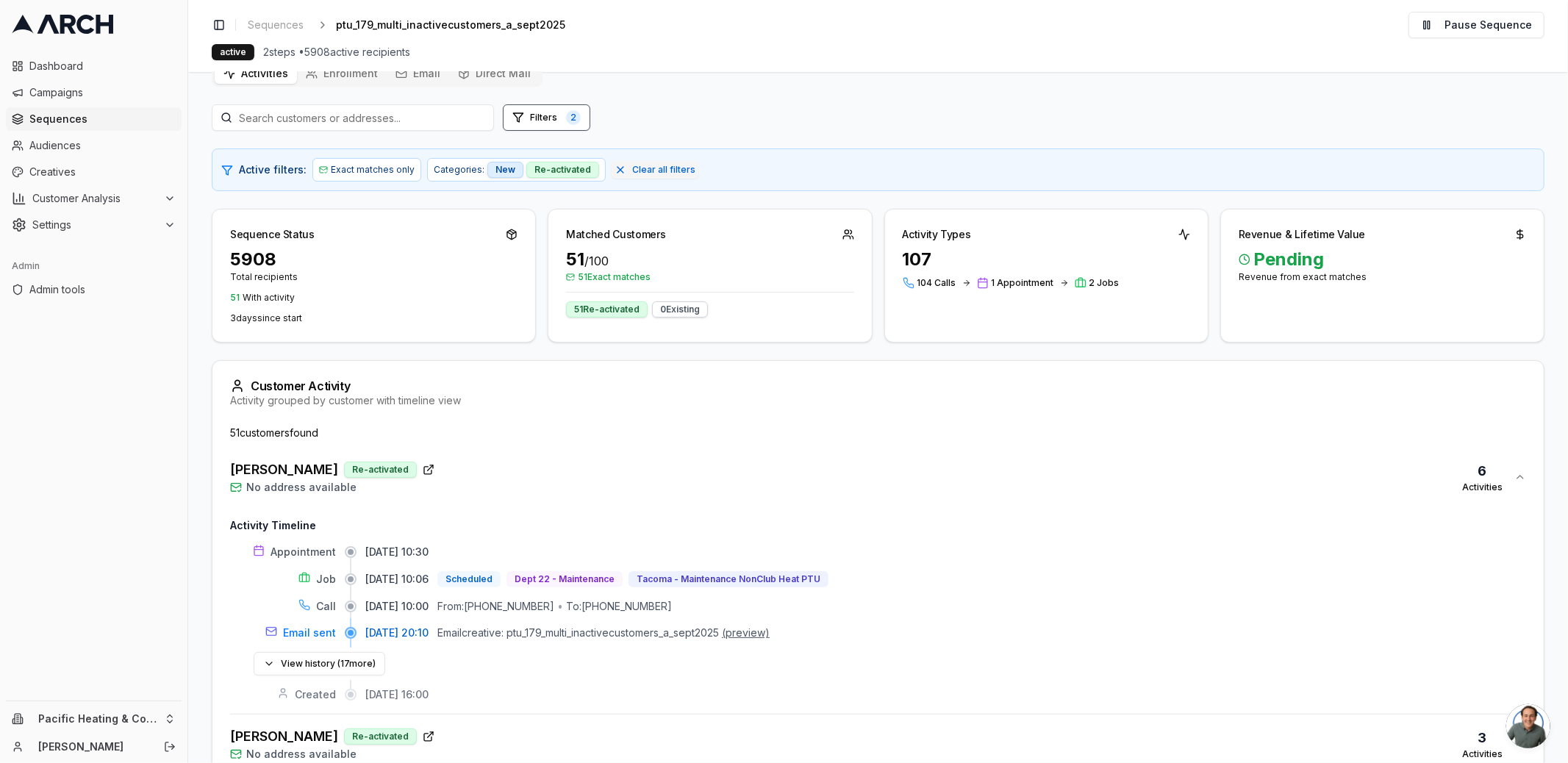
scroll to position [0, 0]
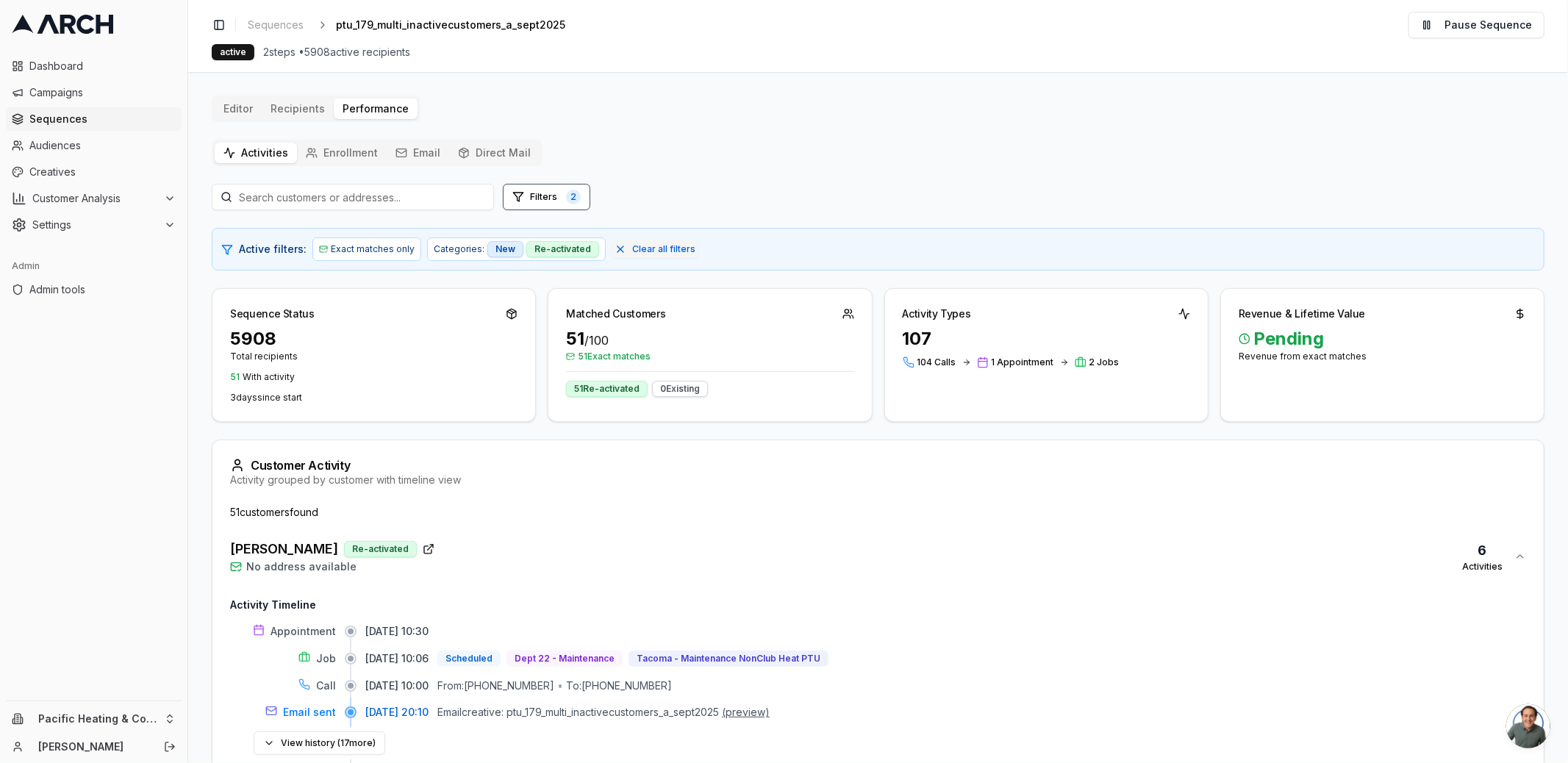
click at [865, 289] on div "Matched Customers" at bounding box center [710, 308] width 323 height 38
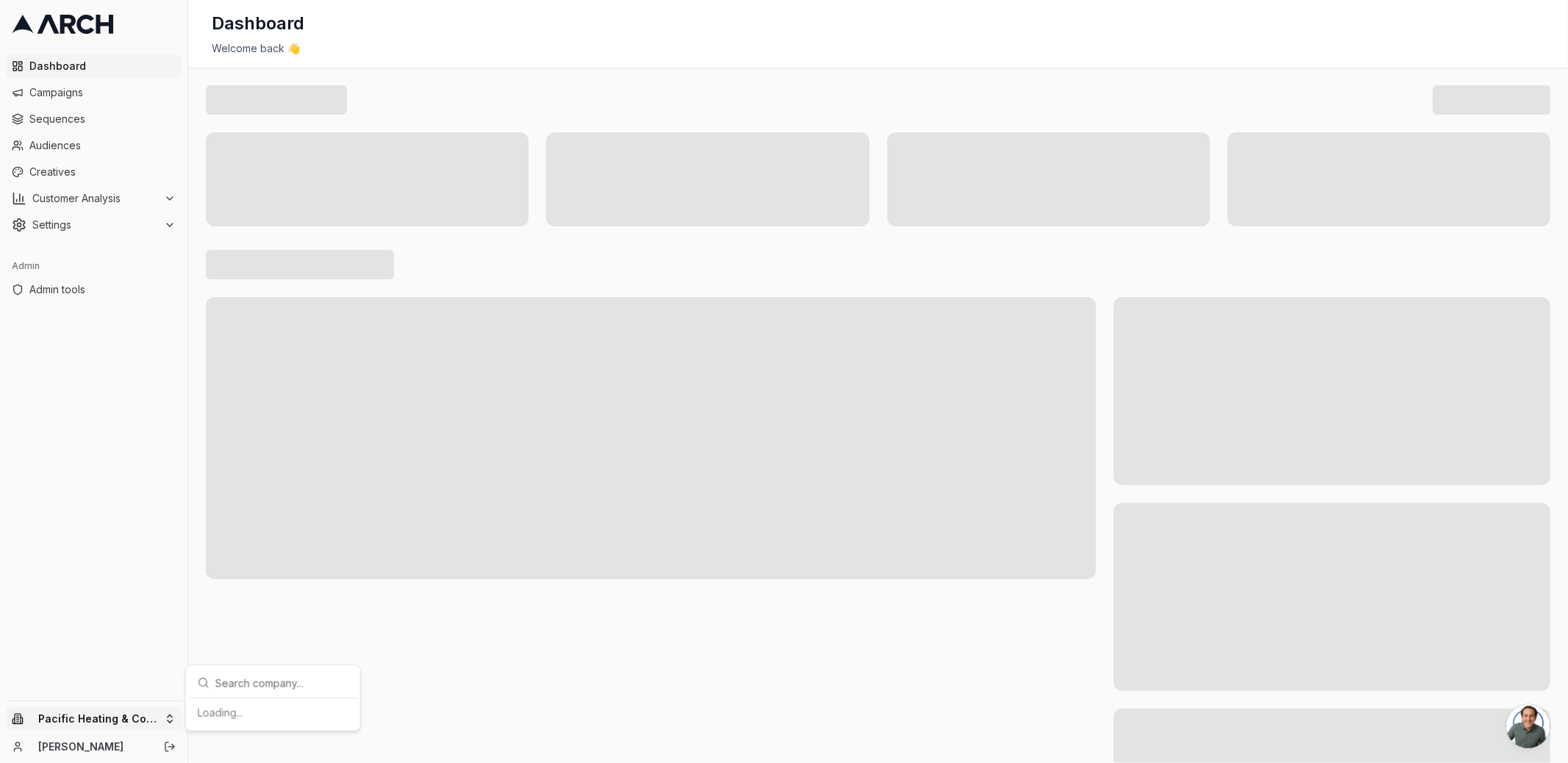
click at [86, 717] on html "Dashboard Campaigns Sequences Audiences Creatives Customer Analysis Settings Ad…" at bounding box center [784, 382] width 1568 height 763
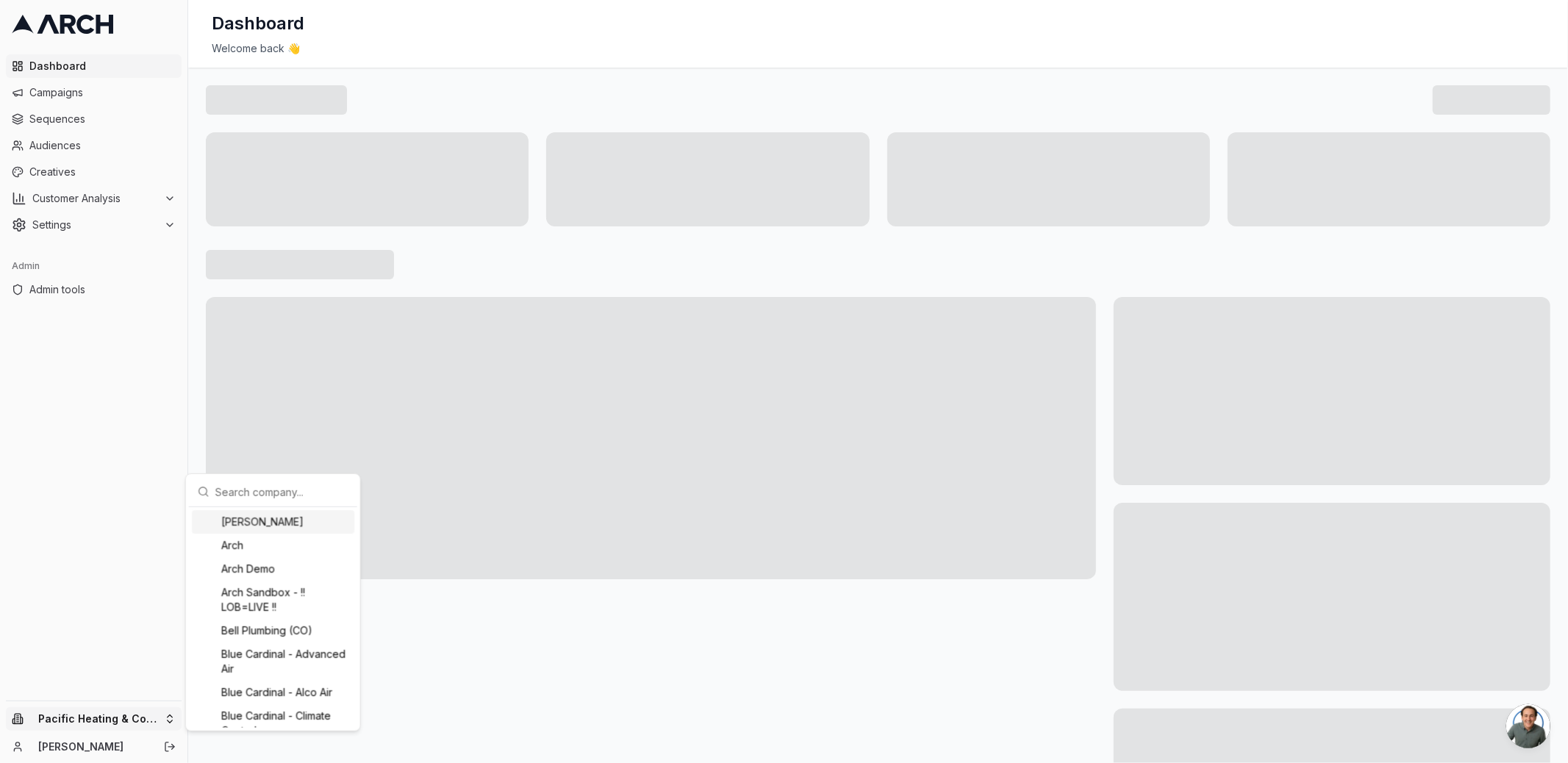
click at [299, 489] on input "text" at bounding box center [281, 492] width 133 height 30
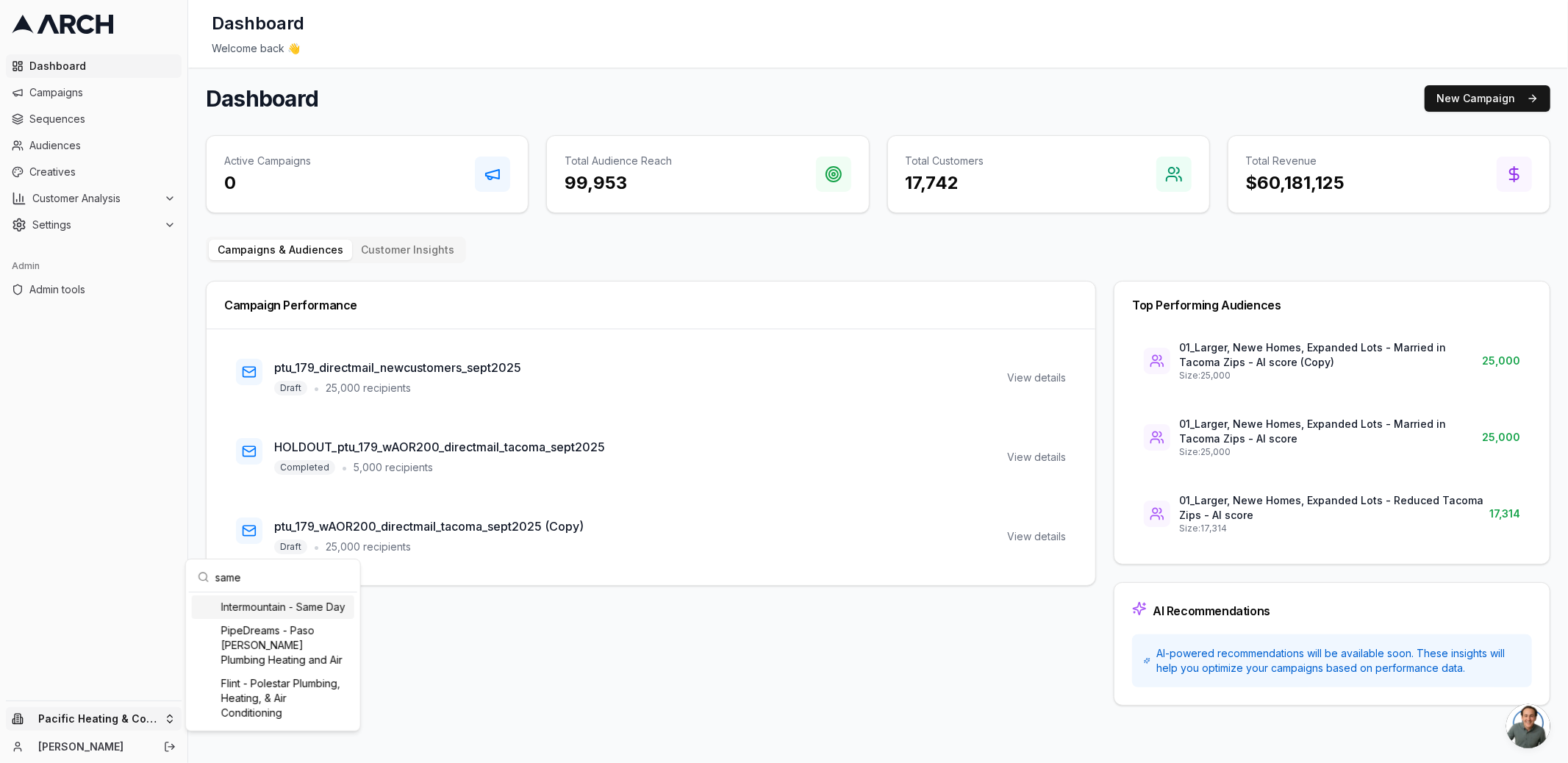
type input "samed"
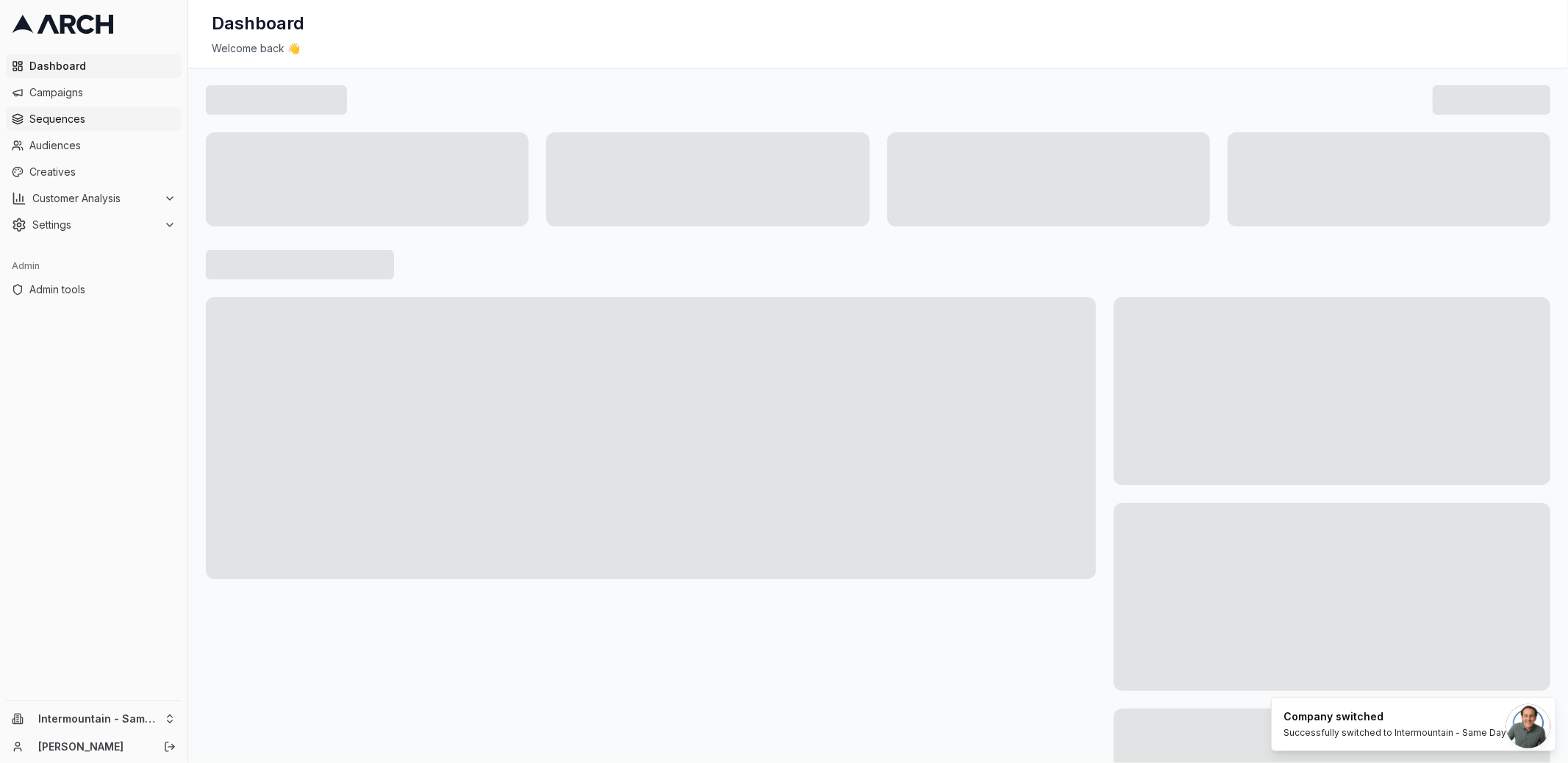
click at [115, 116] on span "Sequences" at bounding box center [102, 119] width 146 height 14
